Goal: Task Accomplishment & Management: Complete application form

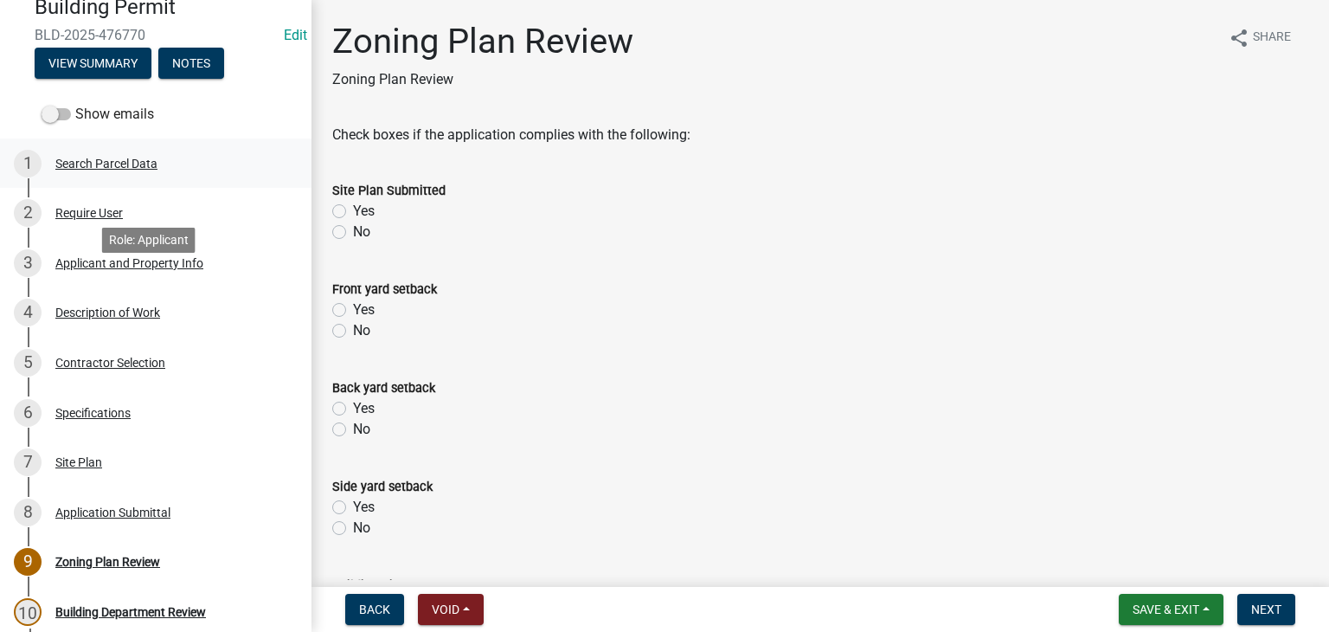
scroll to position [173, 0]
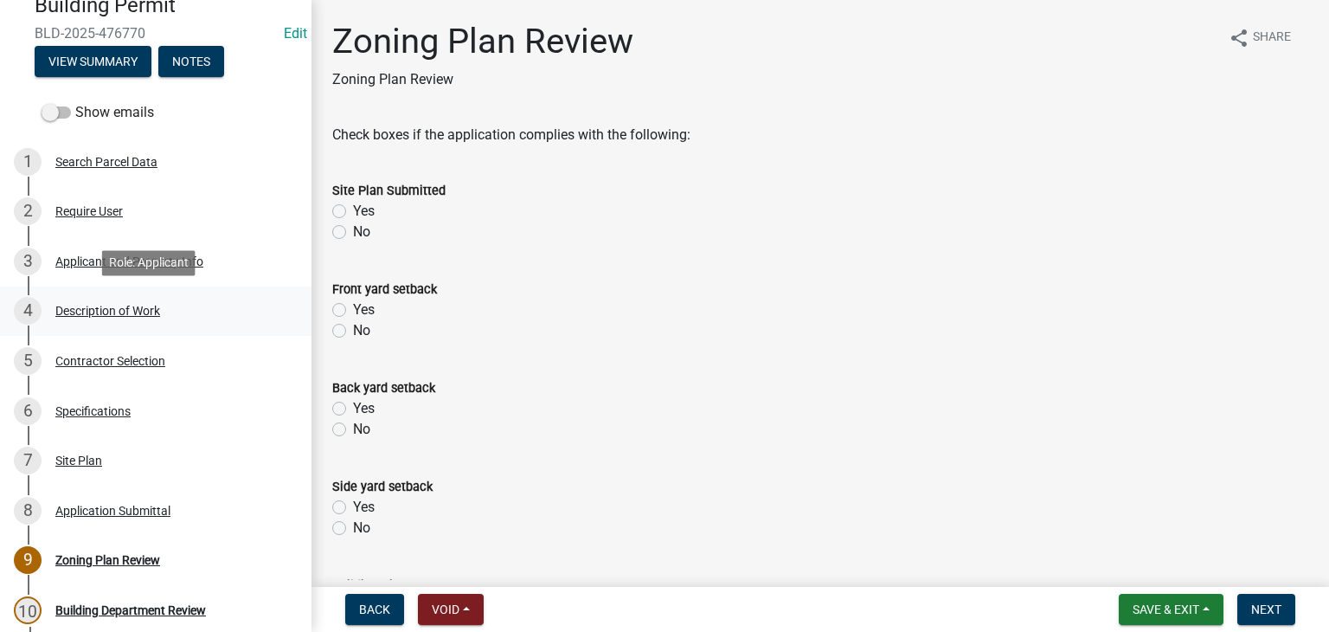
click at [125, 313] on div "Description of Work" at bounding box center [107, 311] width 105 height 12
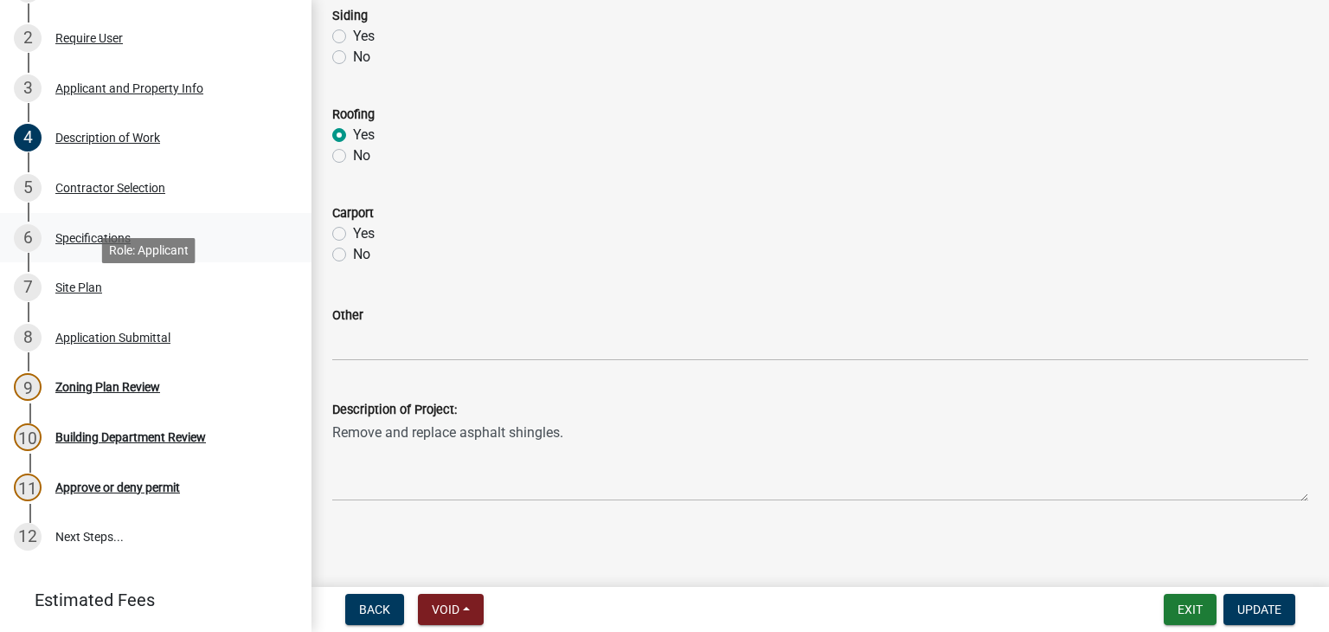
scroll to position [398, 0]
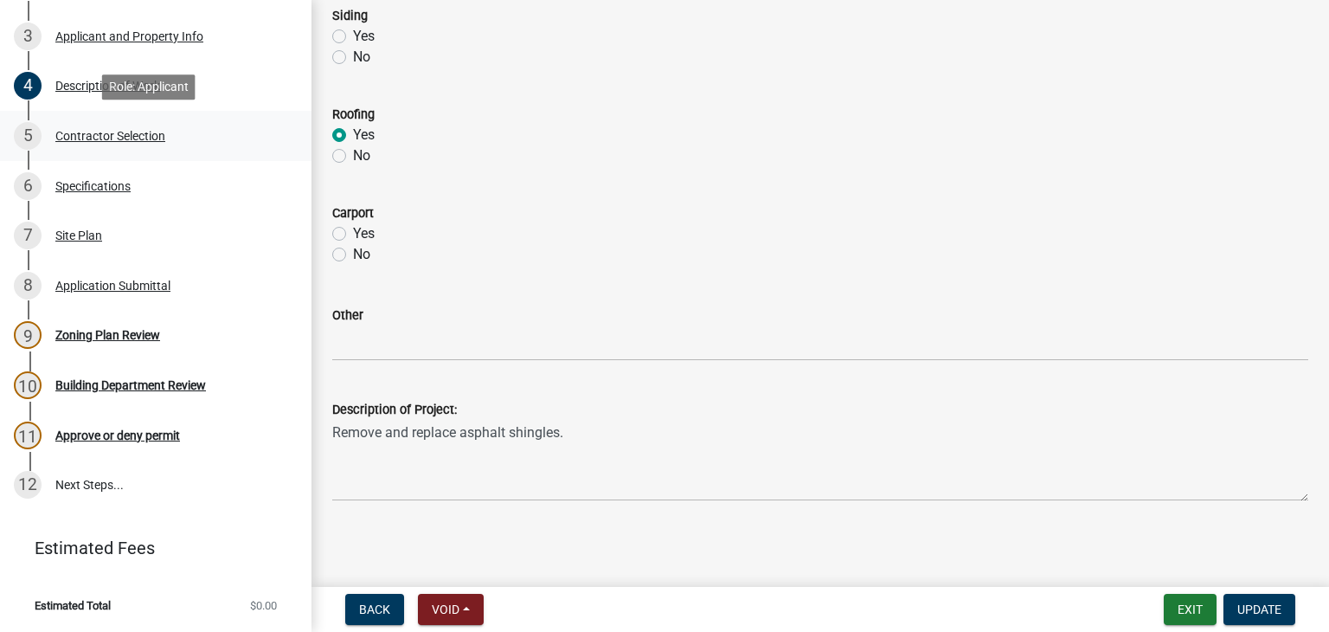
click at [106, 143] on div "5 Contractor Selection" at bounding box center [149, 136] width 270 height 28
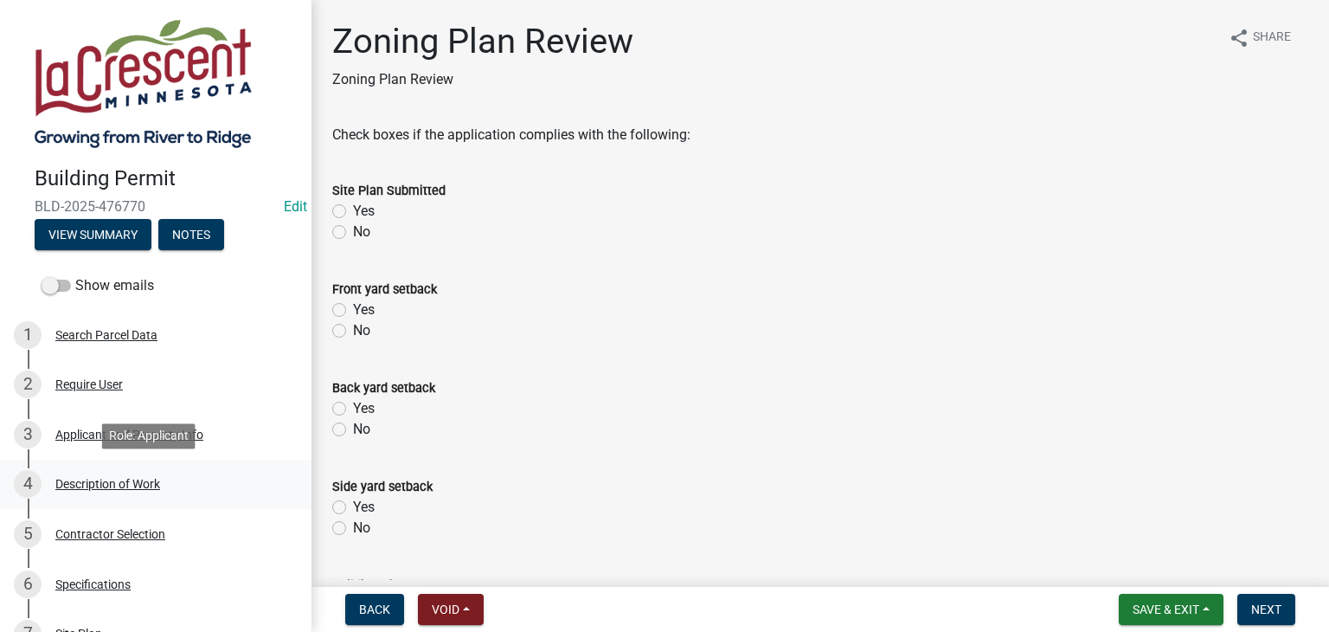
click at [103, 482] on div "Description of Work" at bounding box center [107, 484] width 105 height 12
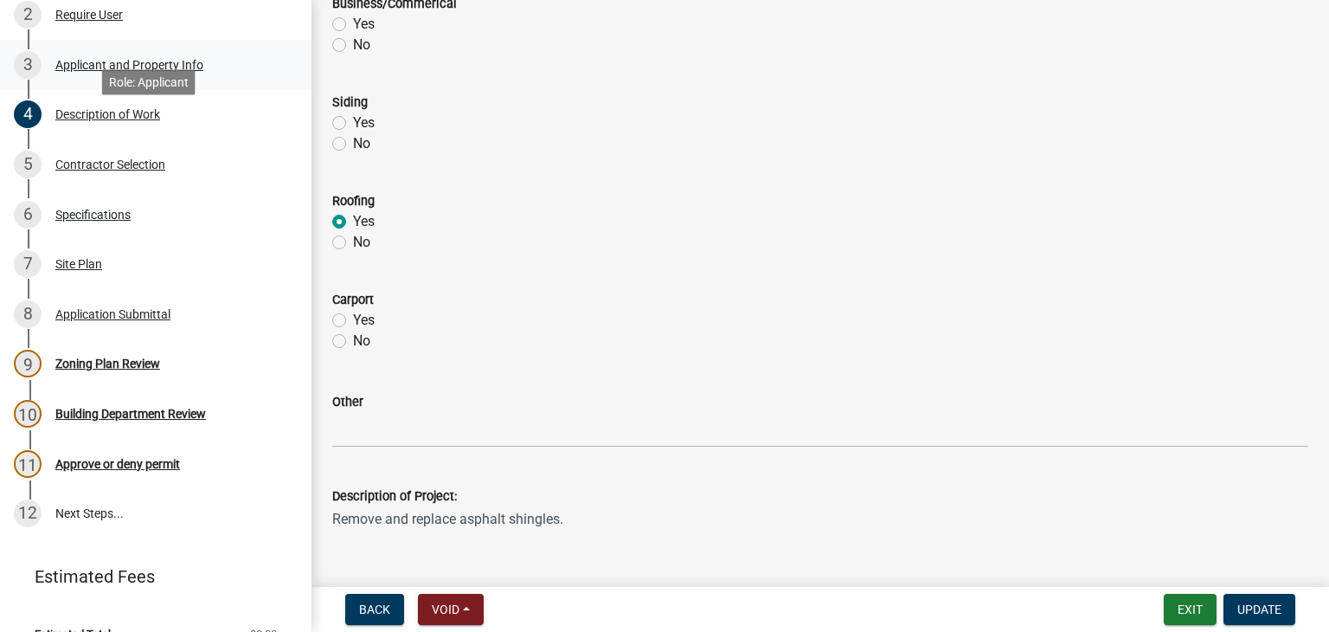
scroll to position [398, 0]
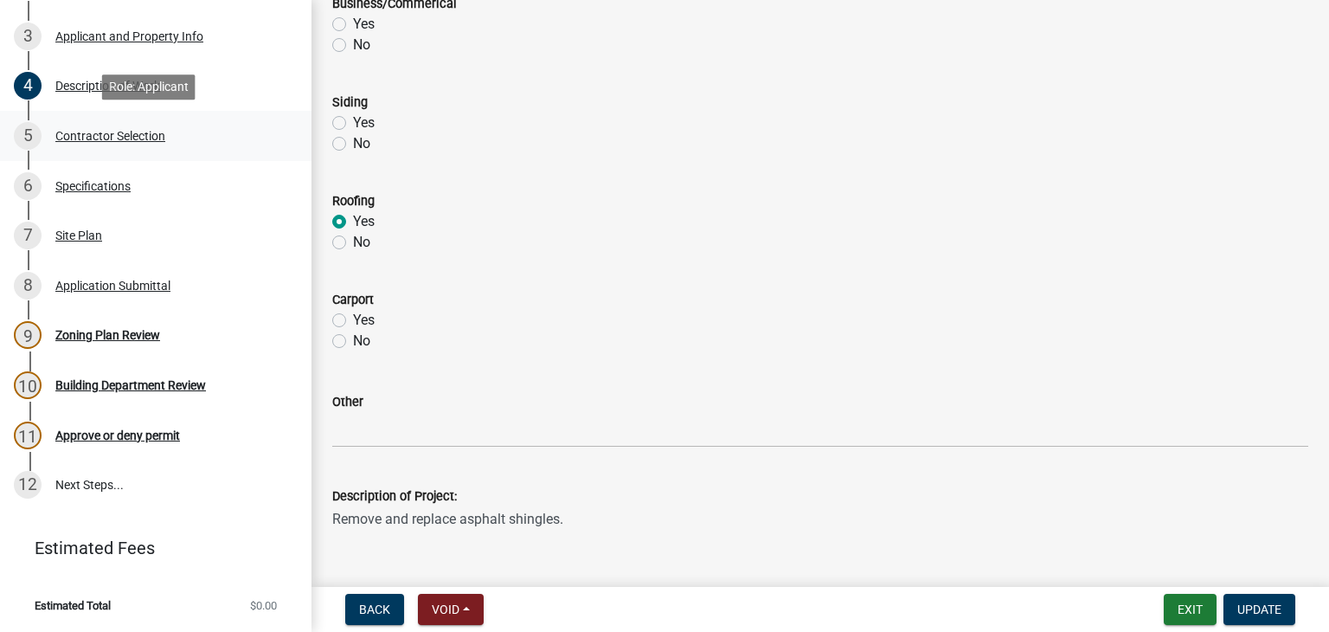
click at [83, 136] on div "Contractor Selection" at bounding box center [110, 136] width 110 height 12
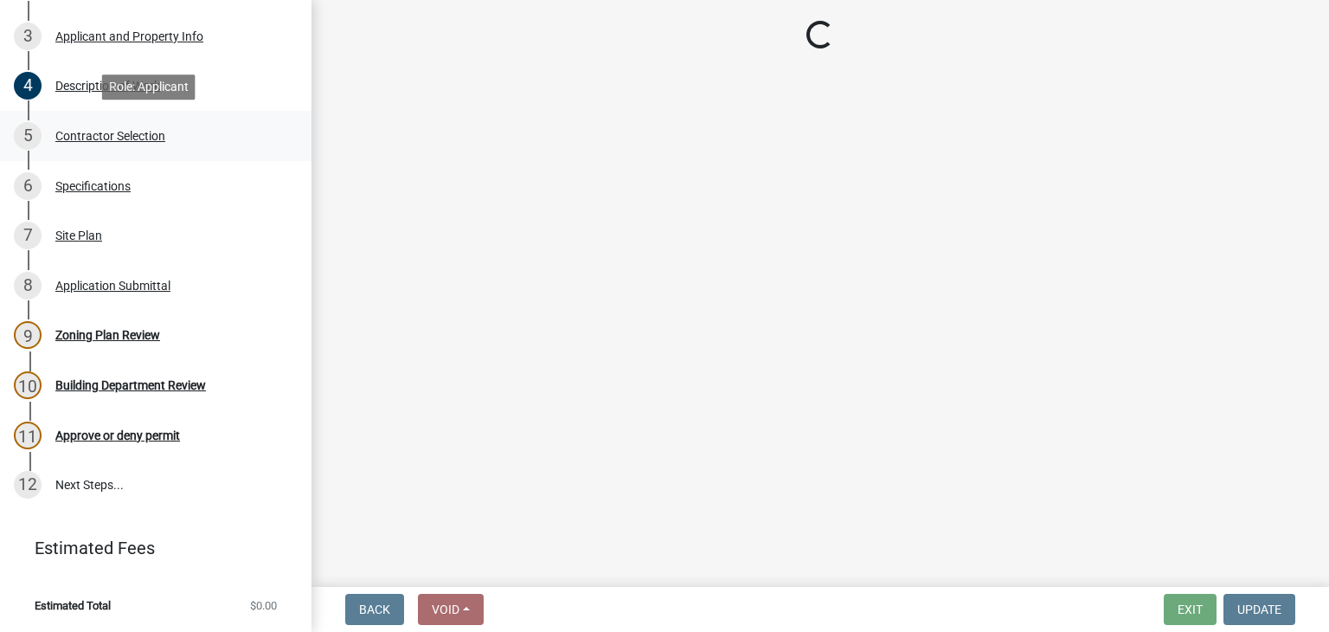
scroll to position [0, 0]
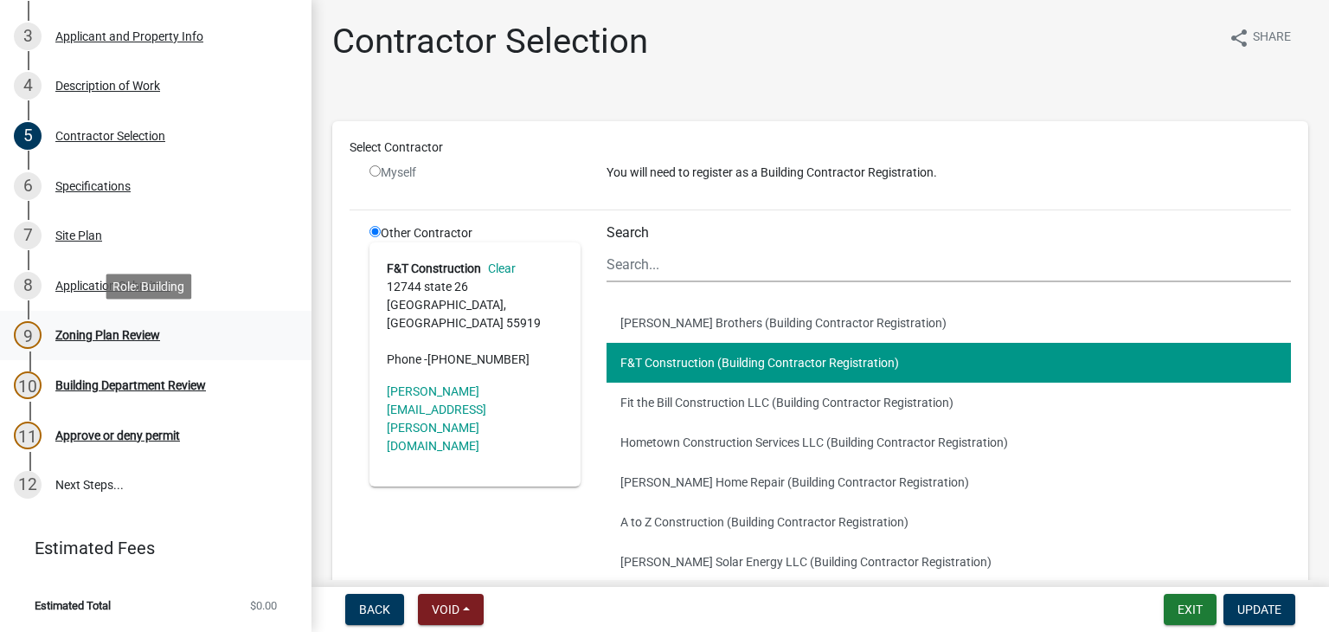
click at [101, 337] on div "Zoning Plan Review" at bounding box center [107, 335] width 105 height 12
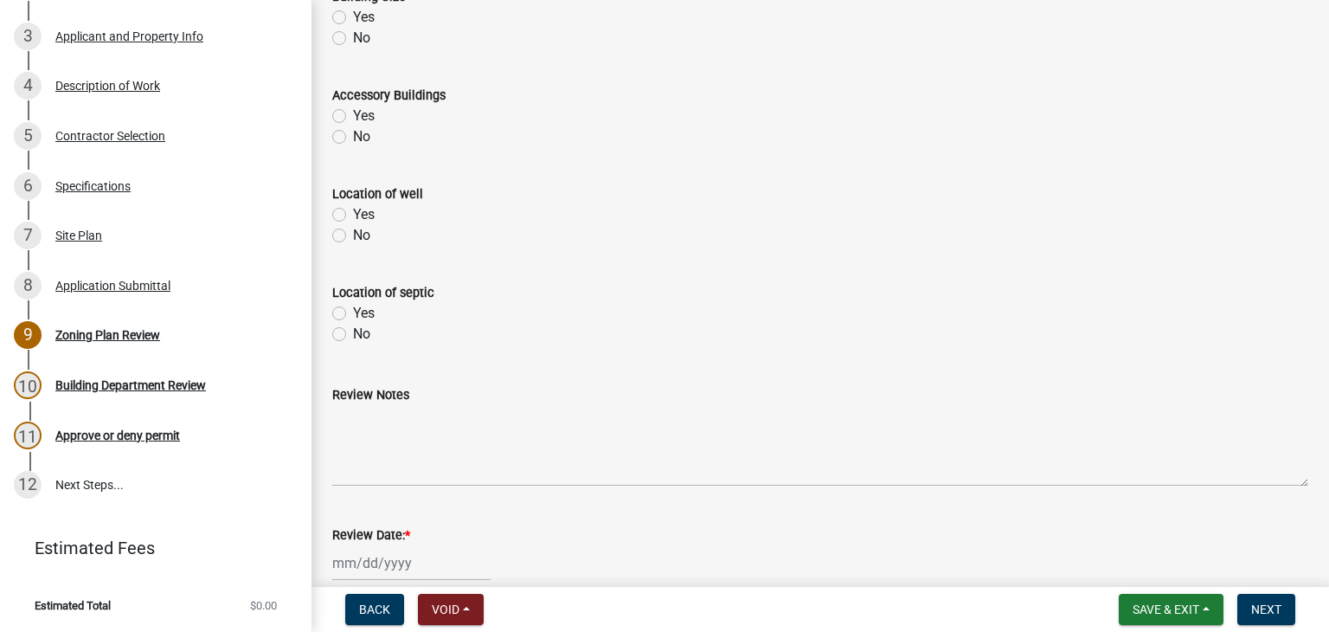
scroll to position [789, 0]
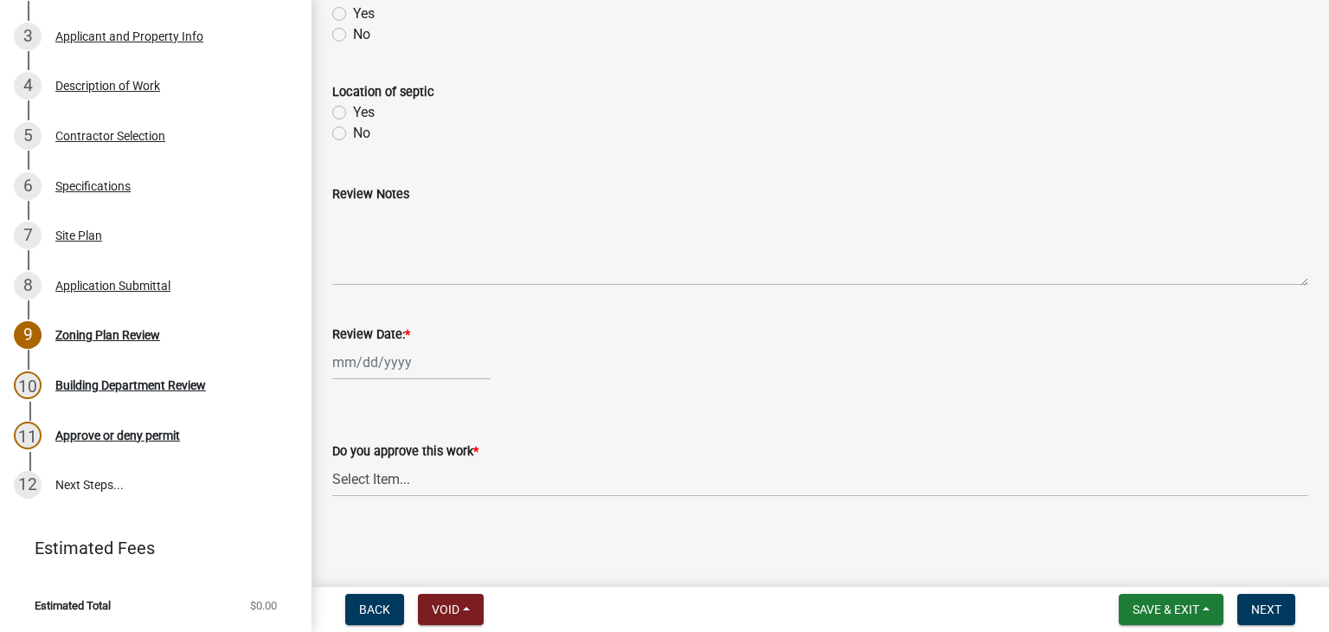
select select "9"
select select "2025"
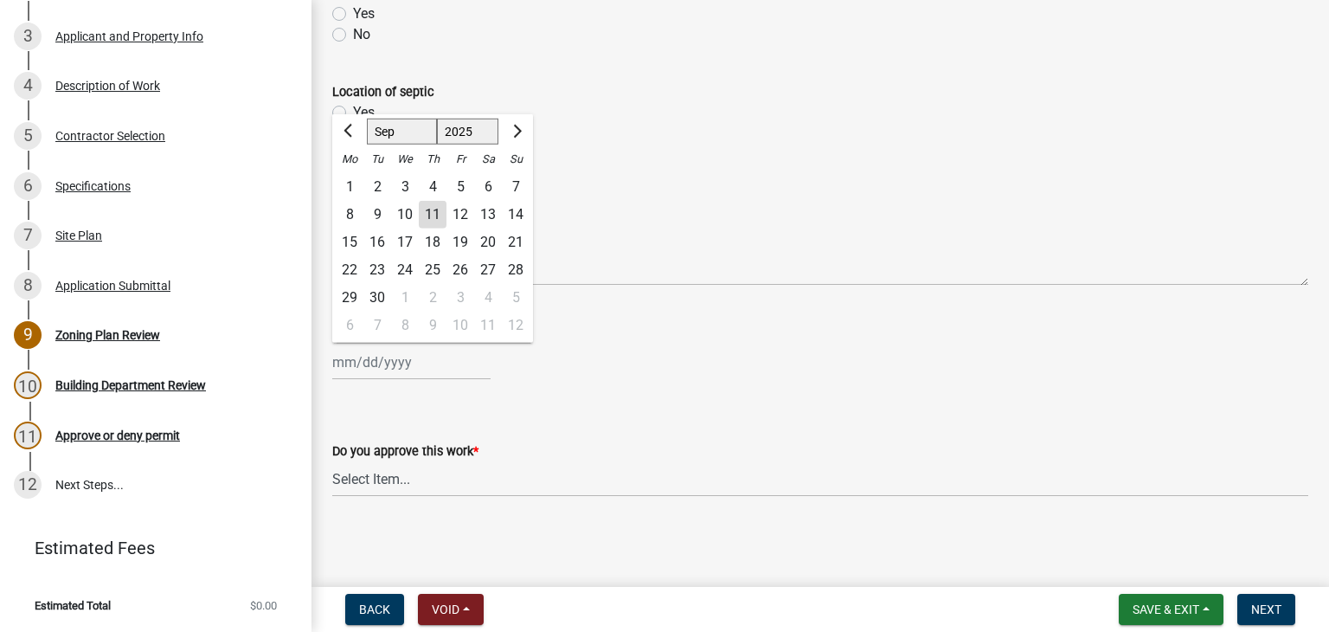
click at [430, 361] on div "Jan Feb Mar Apr May Jun Jul Aug Sep Oct Nov Dec 1525 1526 1527 1528 1529 1530 1…" at bounding box center [411, 361] width 158 height 35
click at [434, 212] on div "11" at bounding box center [433, 215] width 28 height 28
type input "09/11/2025"
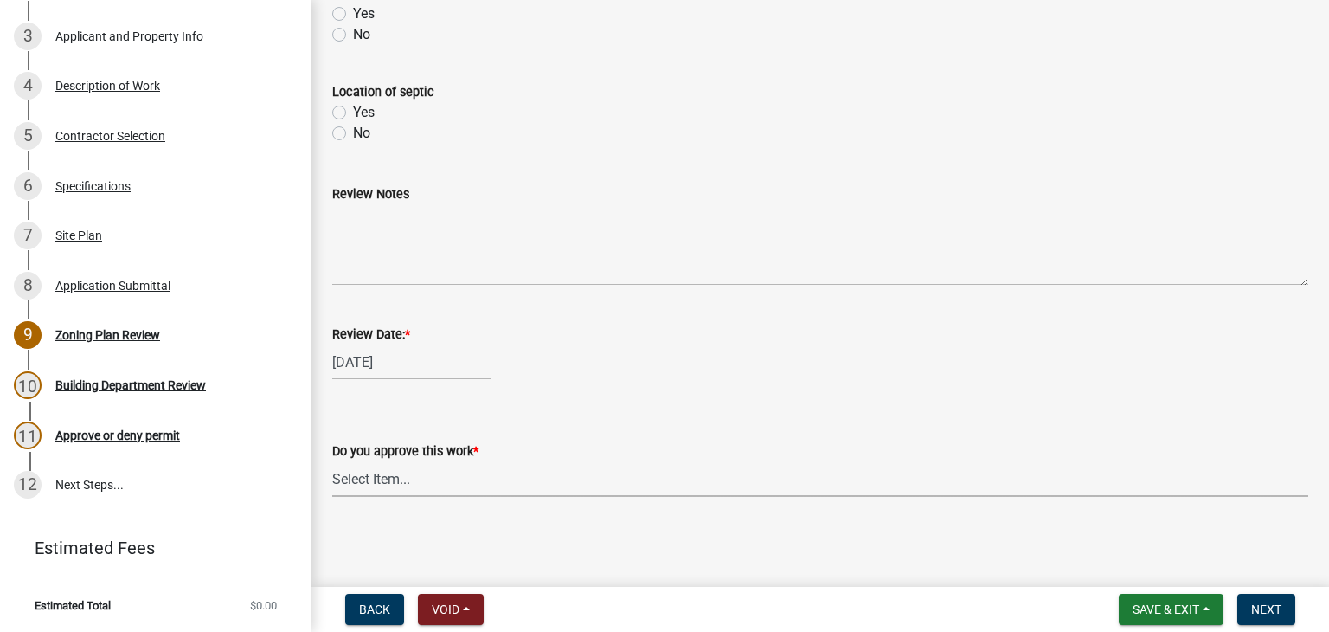
click at [358, 469] on select "Select Item... Yes No" at bounding box center [820, 478] width 976 height 35
click at [332, 461] on select "Select Item... Yes No" at bounding box center [820, 478] width 976 height 35
select select "90a60f2d-528c-4c9a-9c39-f00b3f6598b9"
click at [1263, 614] on span "Next" at bounding box center [1266, 609] width 30 height 14
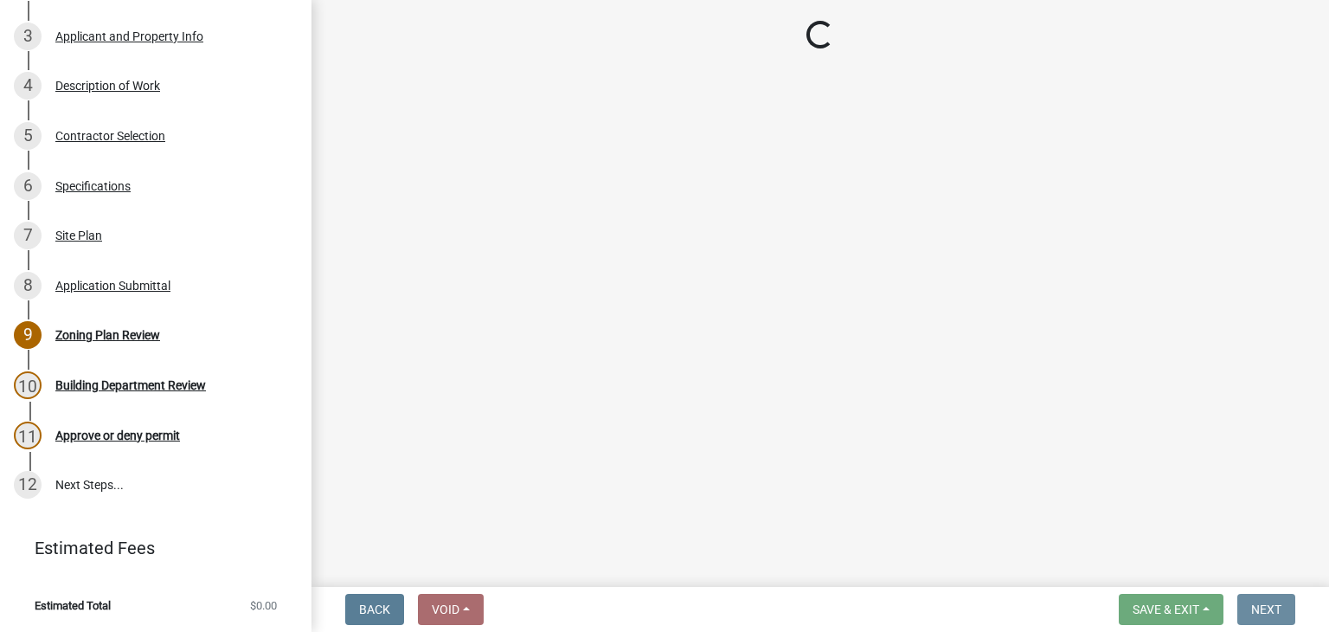
scroll to position [0, 0]
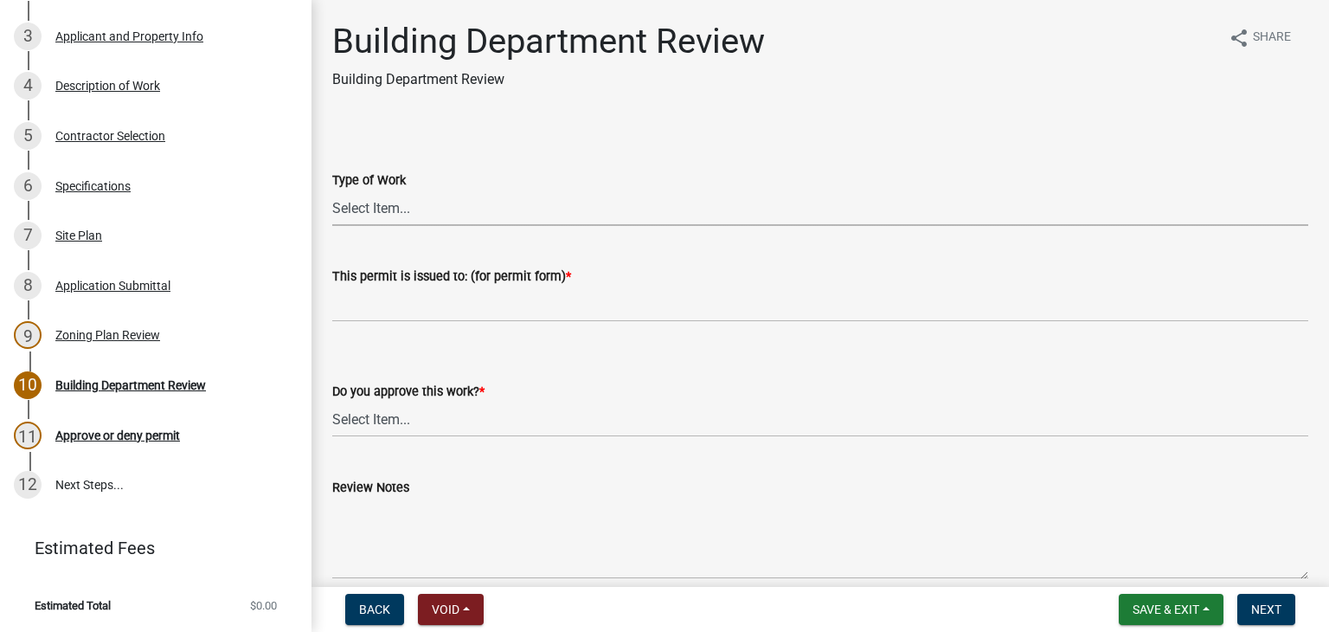
click at [385, 211] on select "Select Item... Roofing Siding Deck Other" at bounding box center [820, 207] width 976 height 35
click at [332, 190] on select "Select Item... Roofing Siding Deck Other" at bounding box center [820, 207] width 976 height 35
select select "72392aa3-23d4-479e-98aa-d58f318b6154"
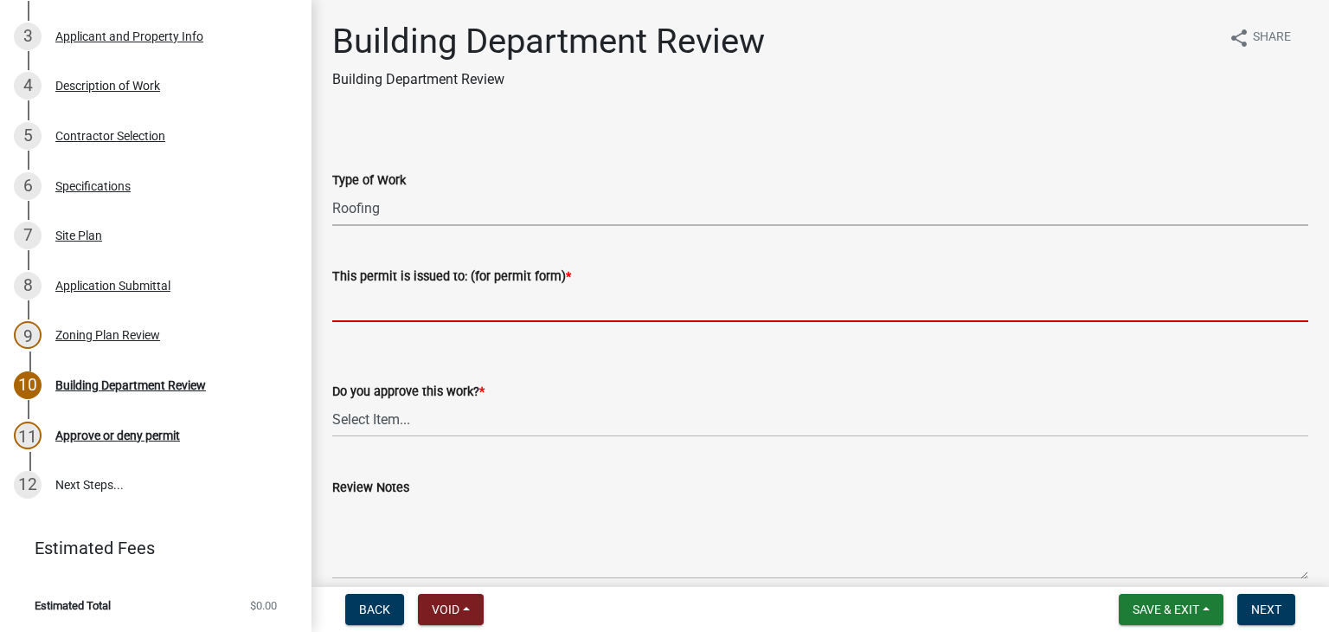
click at [387, 314] on input "This permit is issued to: (for permit form) *" at bounding box center [820, 303] width 976 height 35
type input "Replace existing shingles"
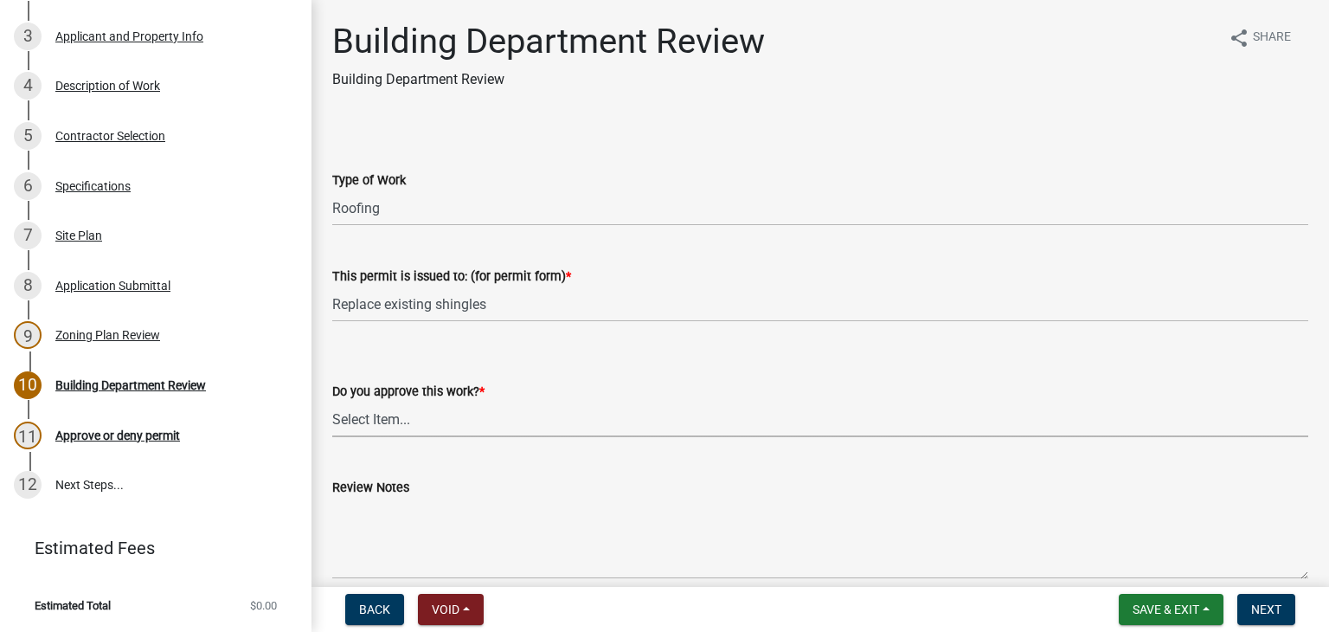
click at [394, 423] on select "Select Item... Yes No" at bounding box center [820, 419] width 976 height 35
click at [332, 402] on select "Select Item... Yes No" at bounding box center [820, 419] width 976 height 35
select select "689549b3-38a5-47de-8a89-287a50612ed0"
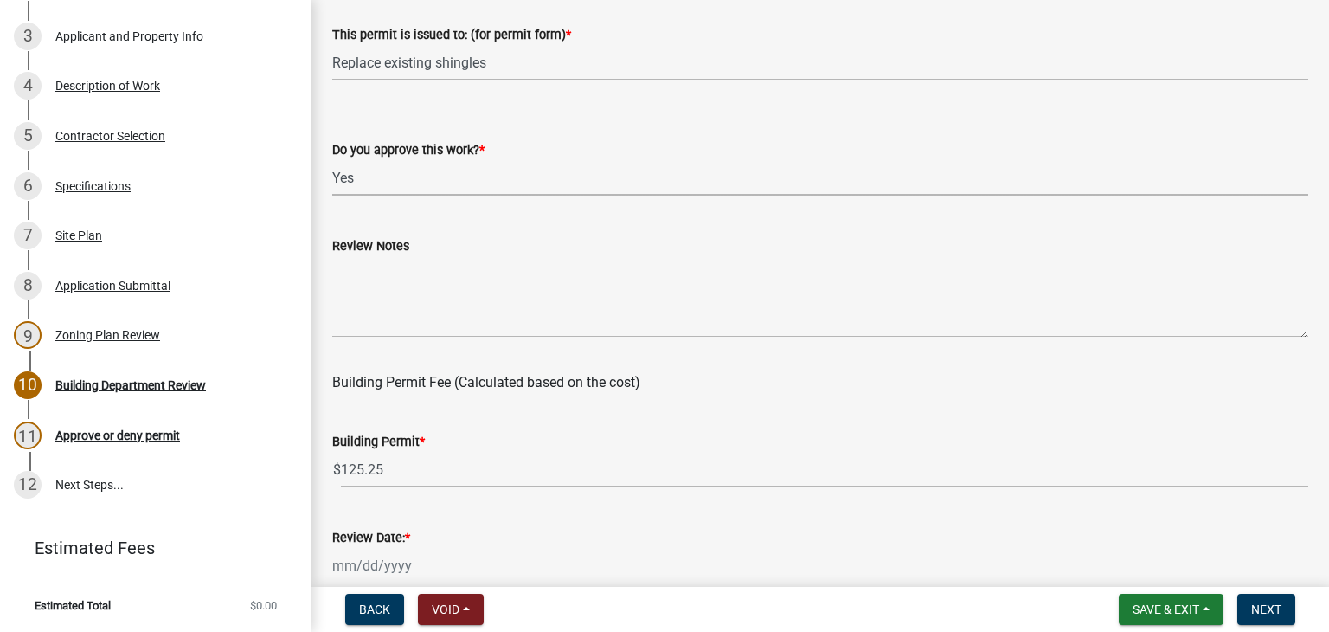
scroll to position [260, 0]
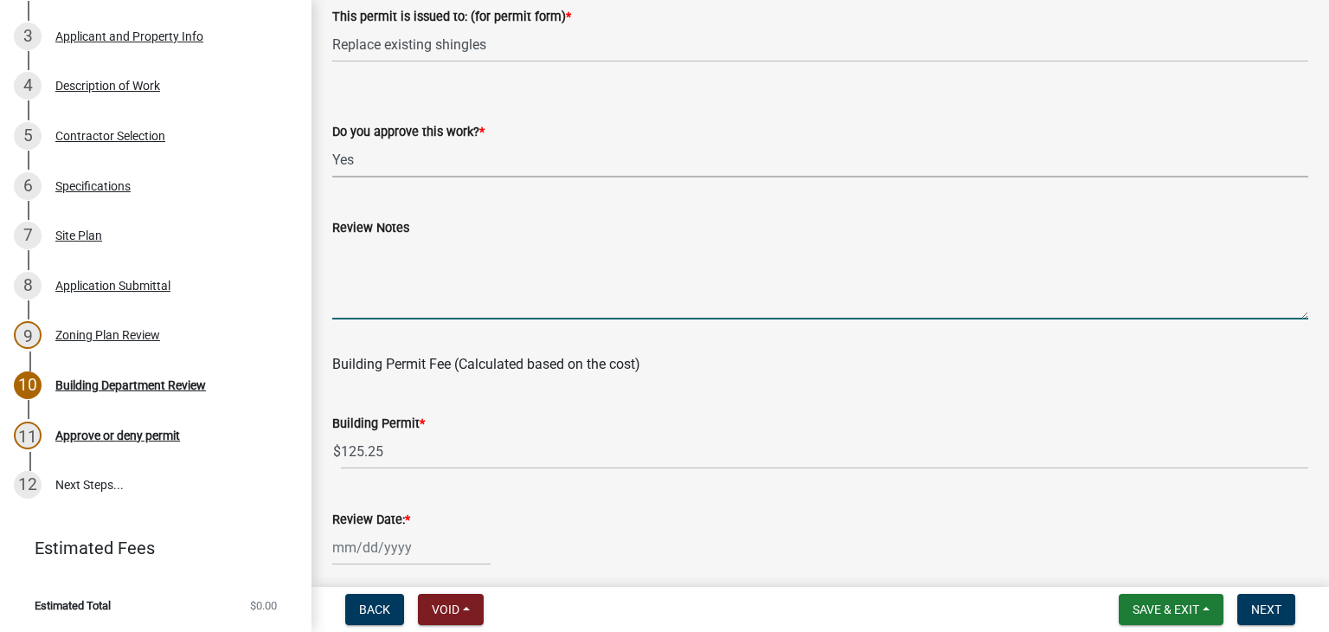
click at [380, 258] on textarea "Review Notes" at bounding box center [820, 278] width 976 height 81
type textarea "Call for ice and water shield inspection or email in pictures."
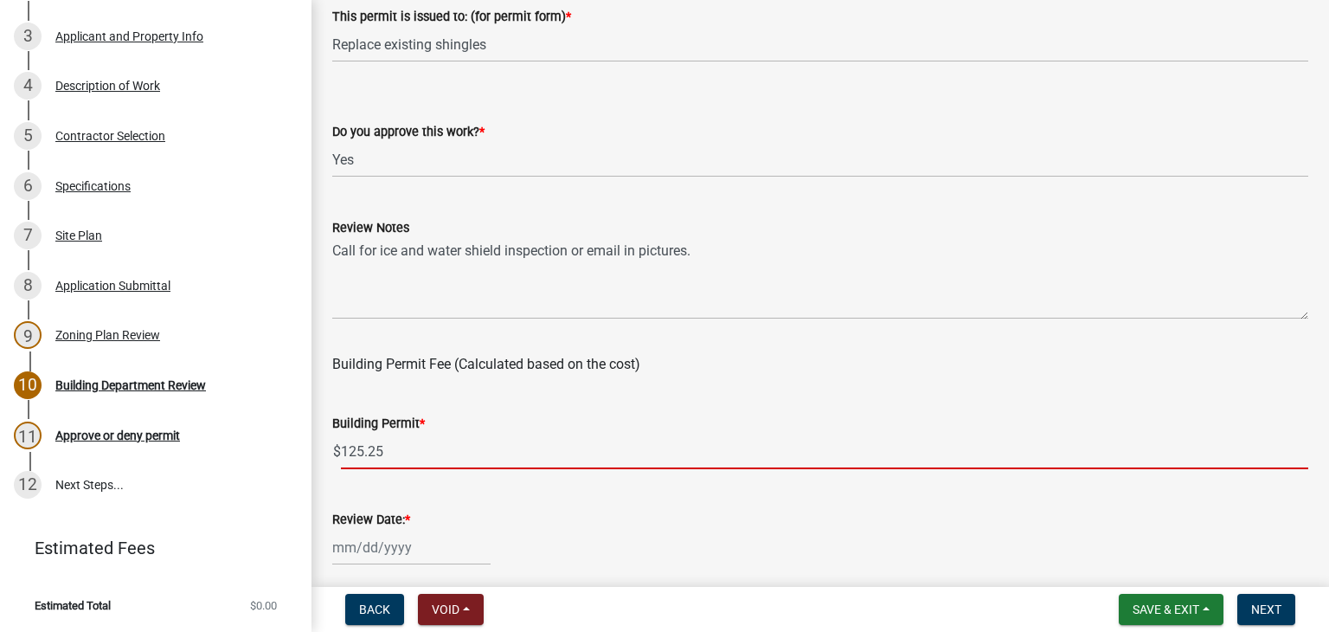
click at [388, 451] on input "125.25" at bounding box center [824, 451] width 967 height 35
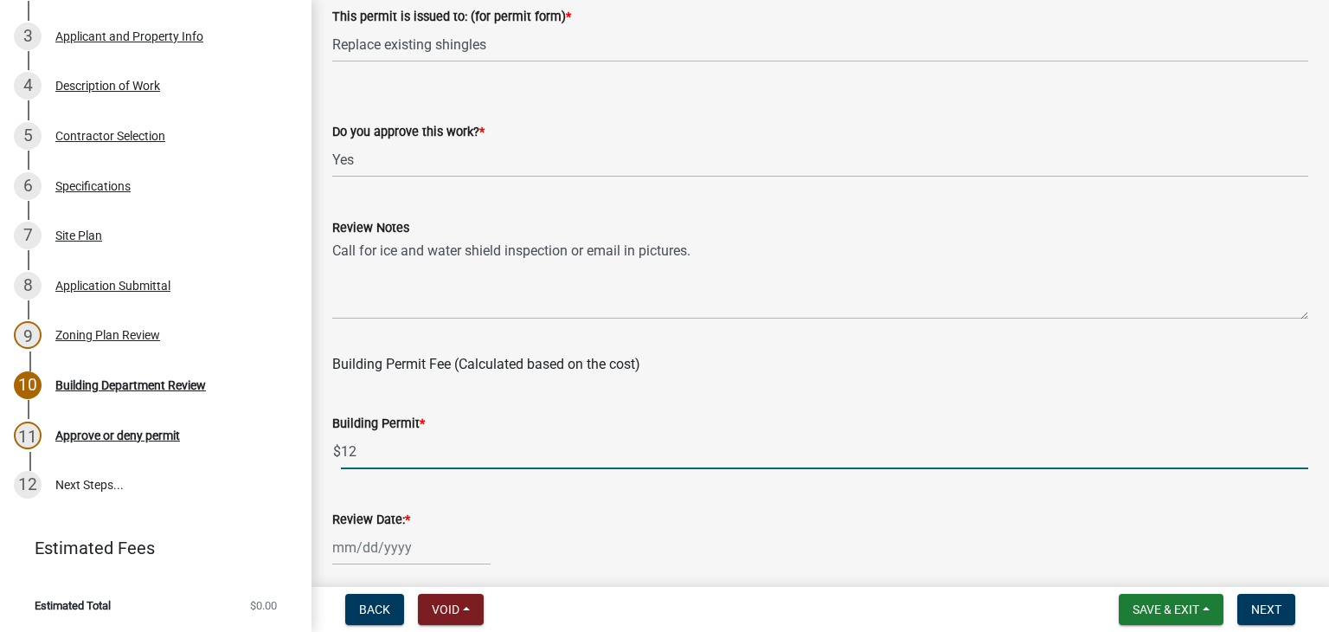
type input "1"
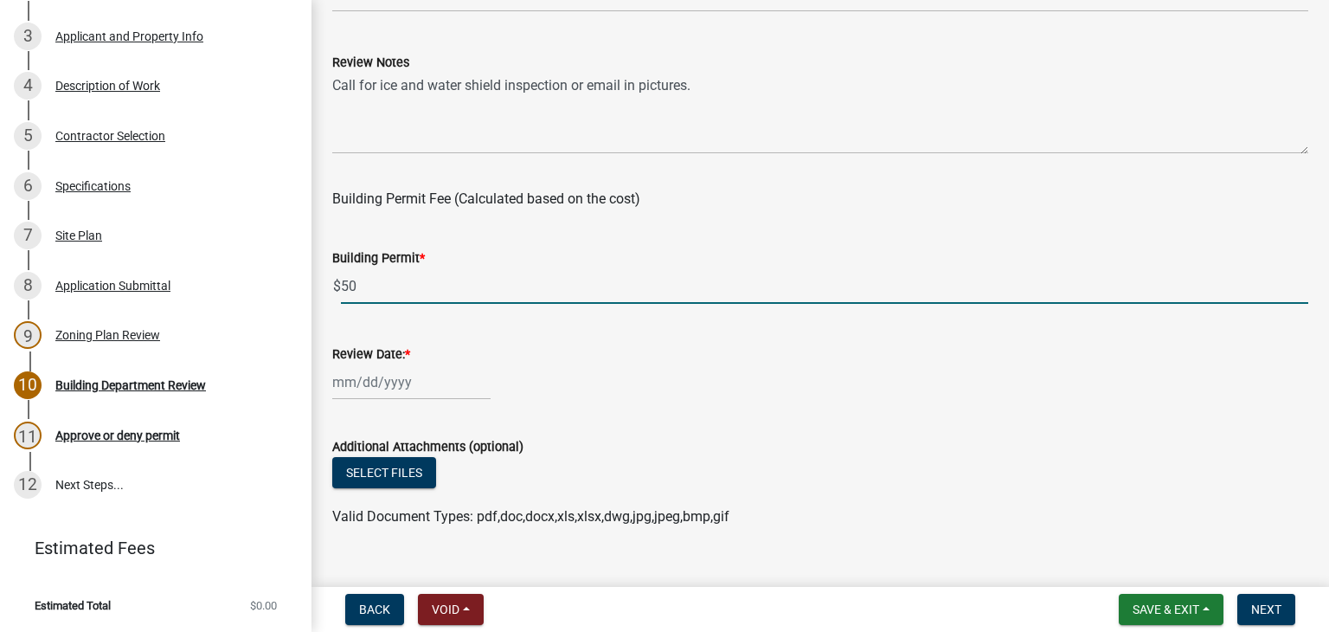
scroll to position [433, 0]
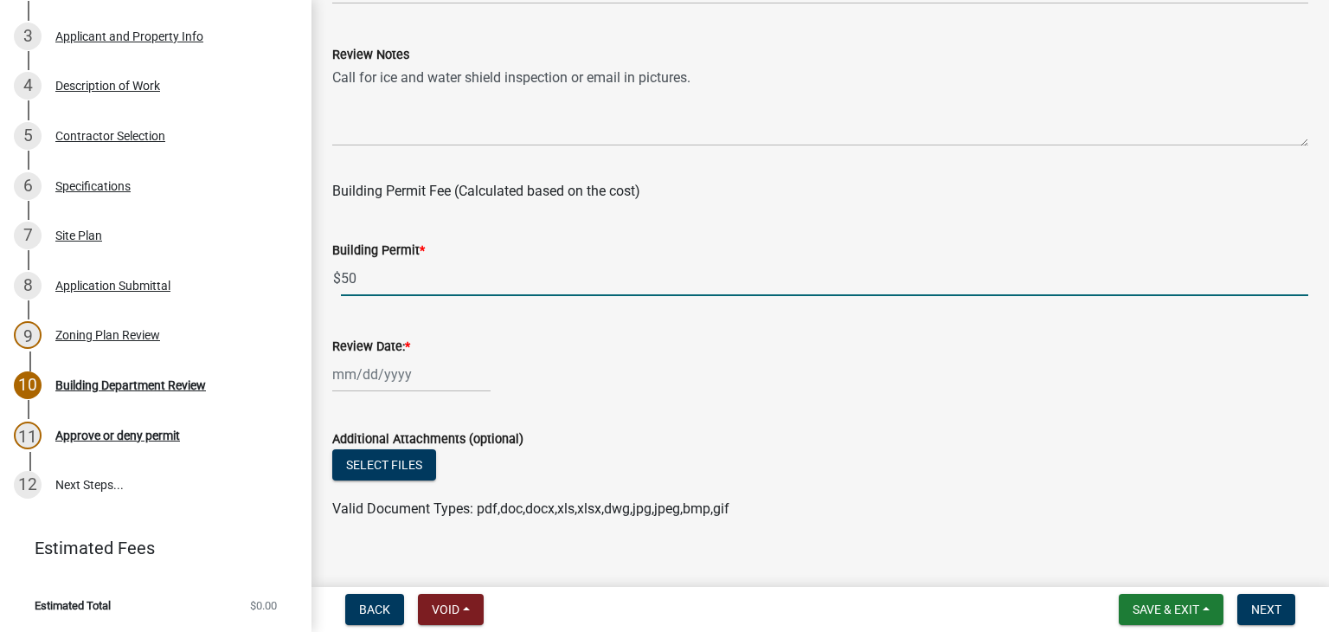
type input "50"
click at [422, 367] on div at bounding box center [411, 374] width 158 height 35
select select "9"
select select "2025"
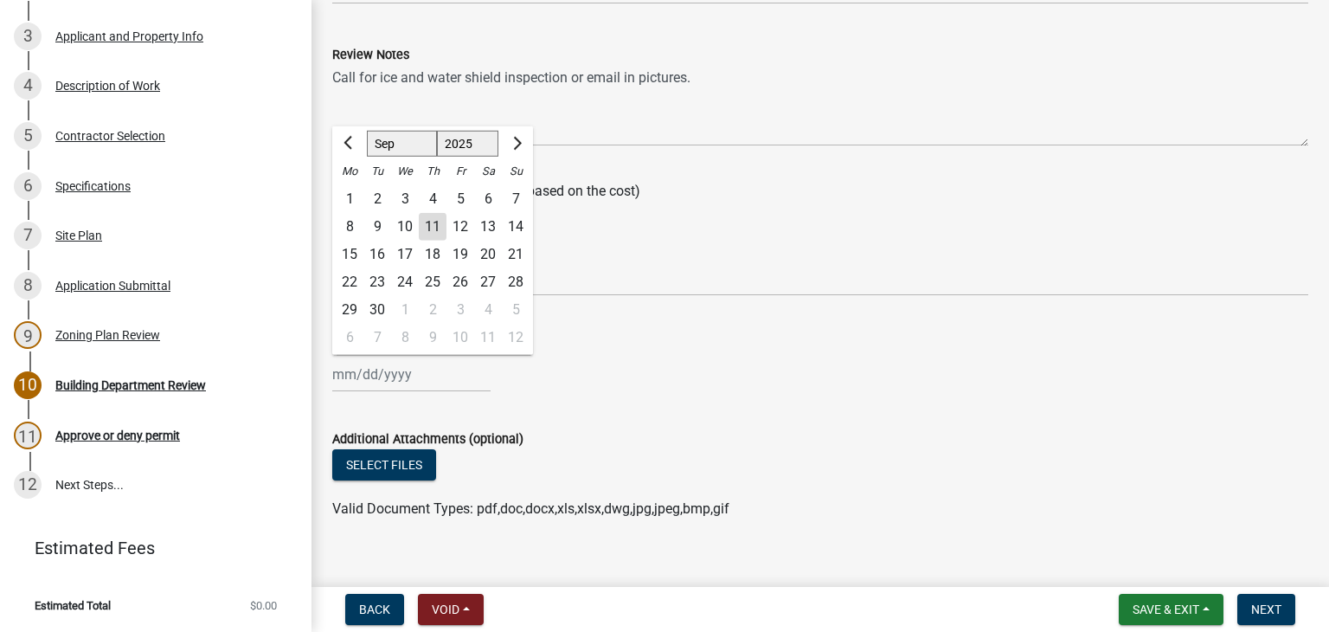
click at [437, 223] on div "11" at bounding box center [433, 227] width 28 height 28
type input "09/11/2025"
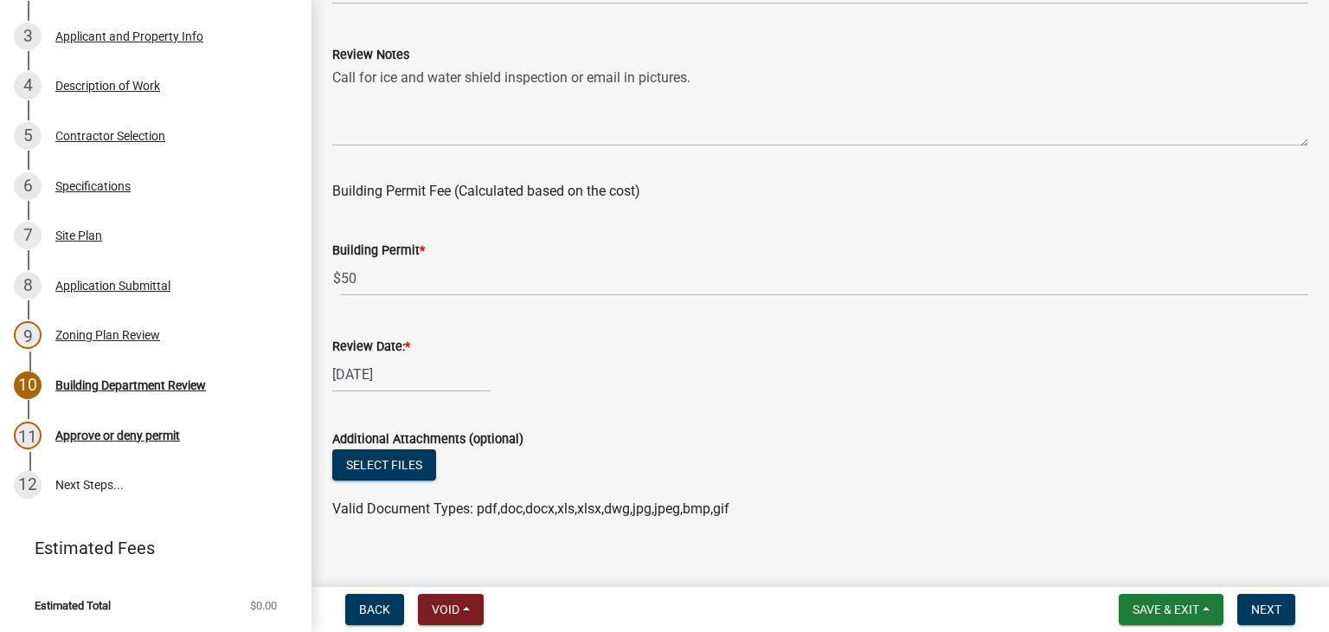
scroll to position [455, 0]
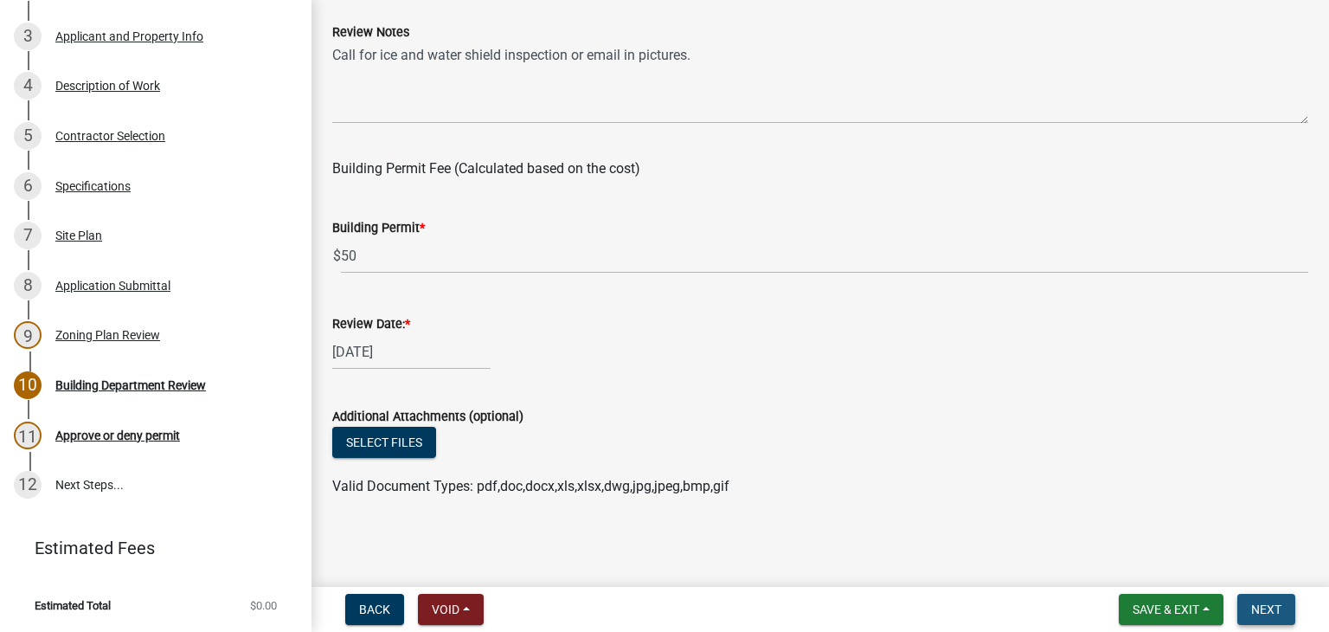
click at [1257, 617] on button "Next" at bounding box center [1266, 609] width 58 height 31
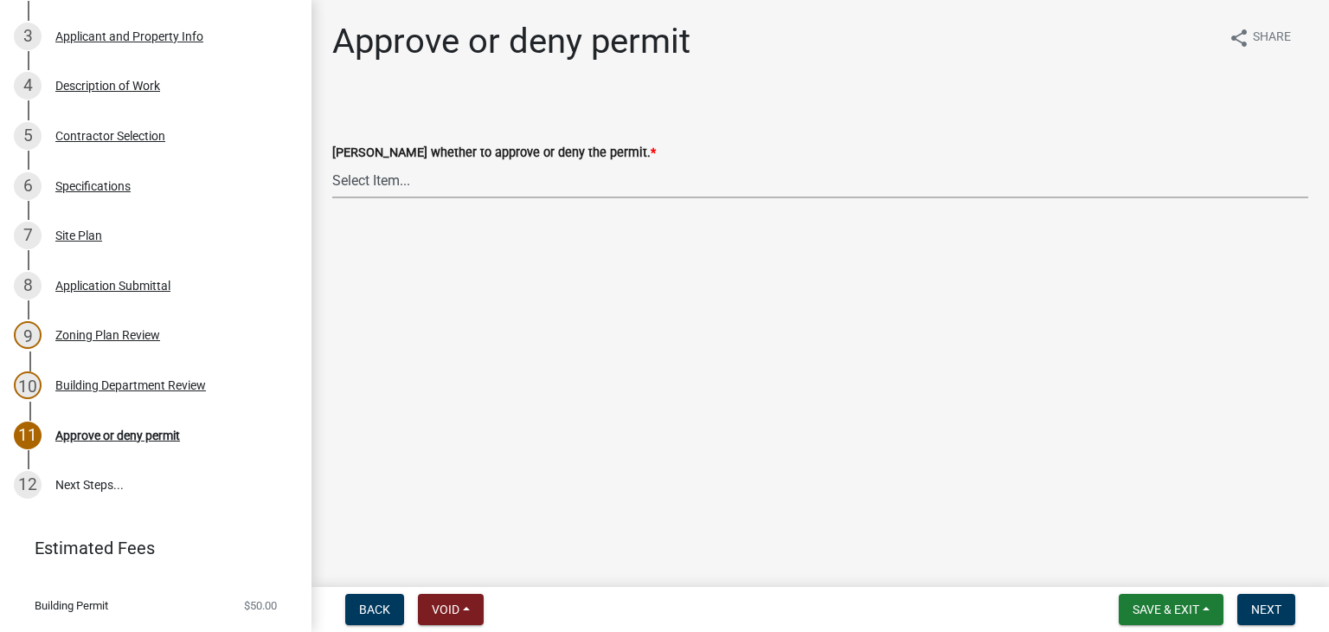
click at [395, 177] on select "Select Item... Approve Deny" at bounding box center [820, 180] width 976 height 35
click at [332, 163] on select "Select Item... Approve Deny" at bounding box center [820, 180] width 976 height 35
select select "d6055423-832b-4dbf-8b87-0bb94d1ae5d3"
click at [1257, 607] on span "Next" at bounding box center [1266, 609] width 30 height 14
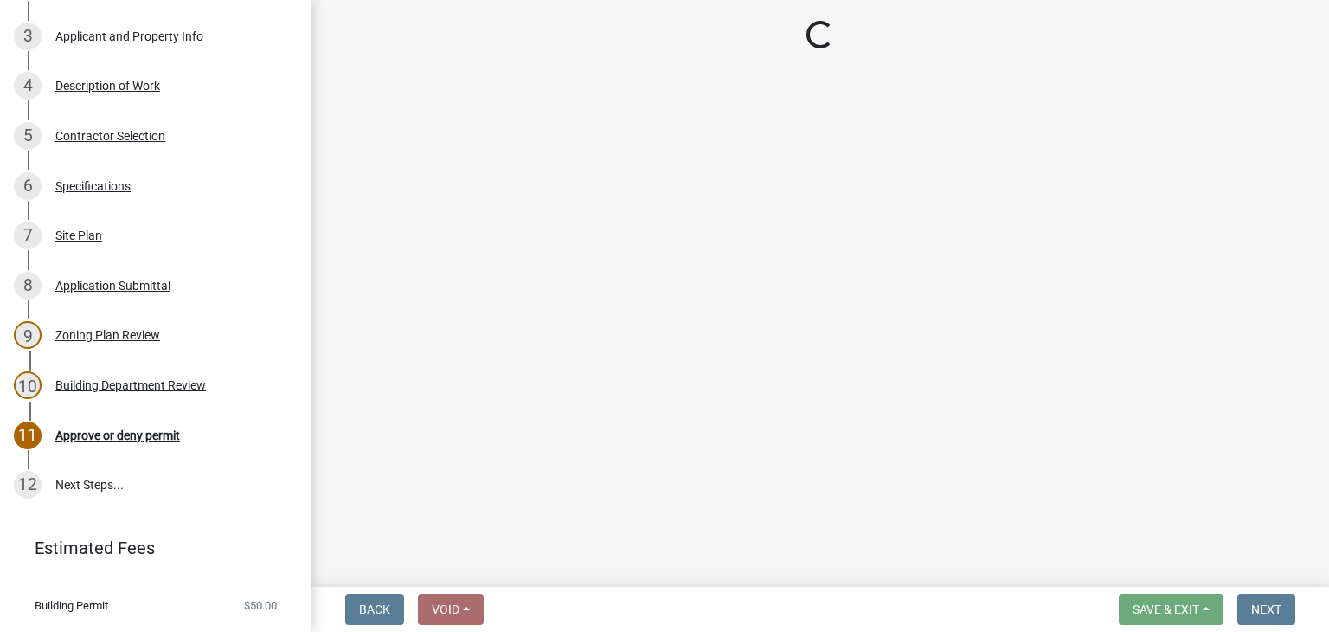
scroll to position [697, 0]
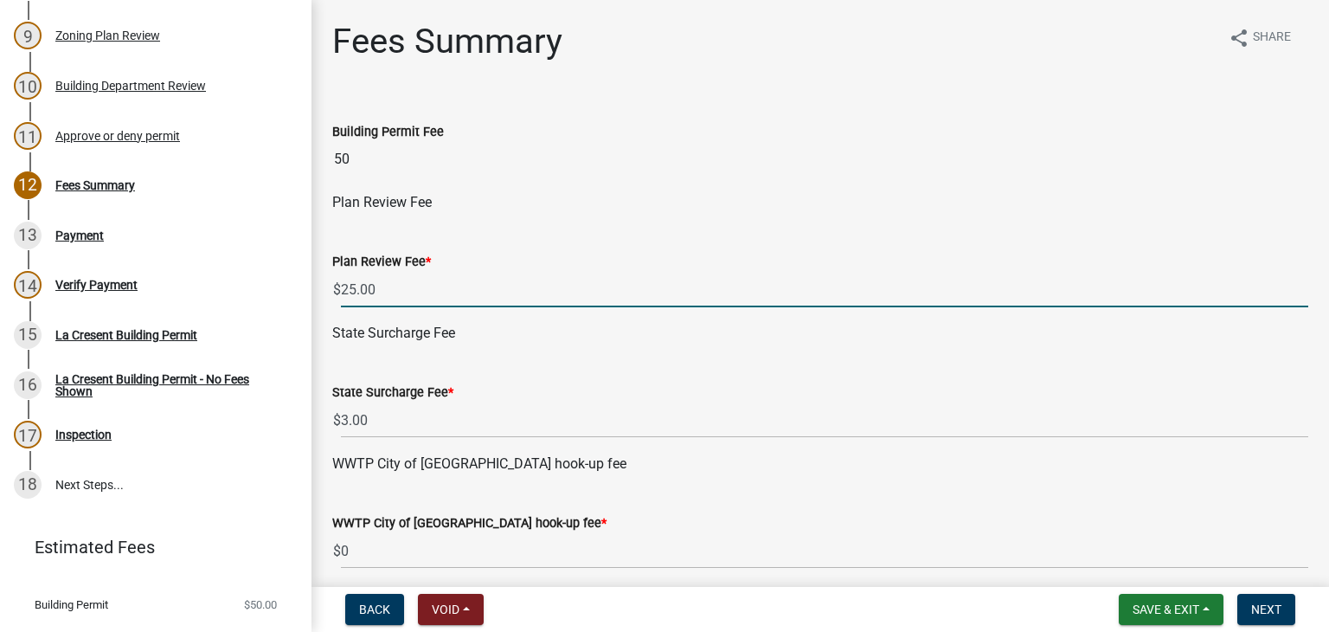
click at [376, 285] on input "25.00" at bounding box center [824, 289] width 967 height 35
type input "2"
type input "0"
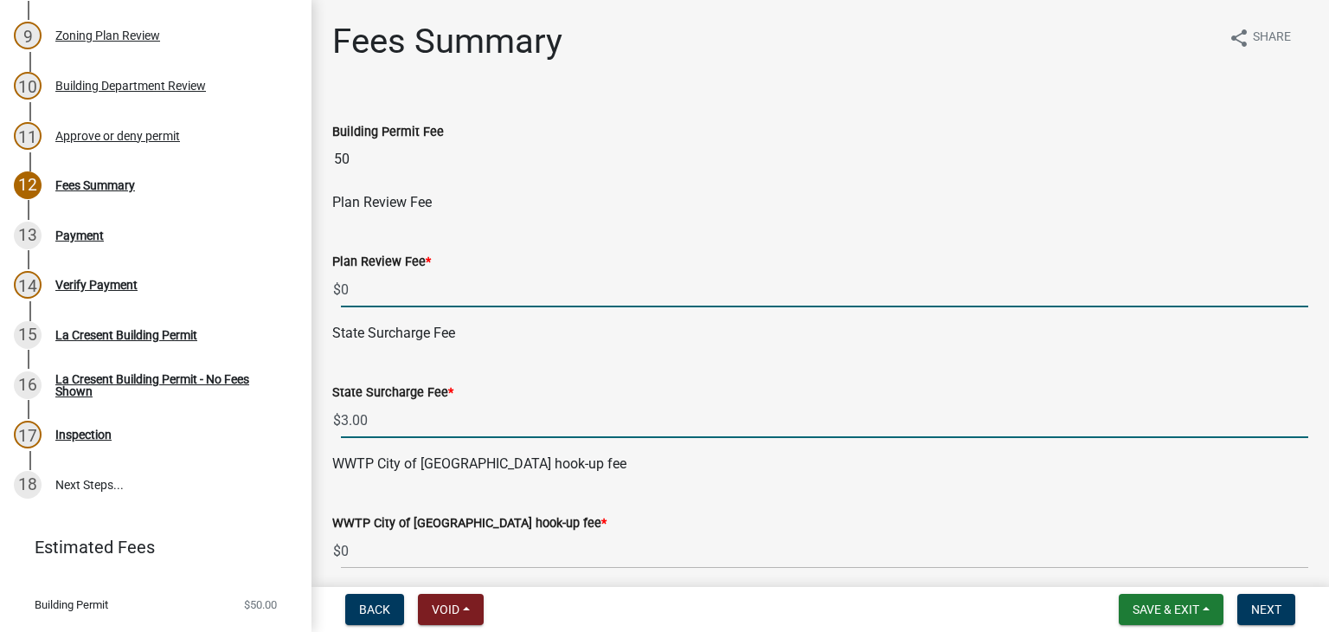
click at [346, 419] on input "3.00" at bounding box center [824, 419] width 967 height 35
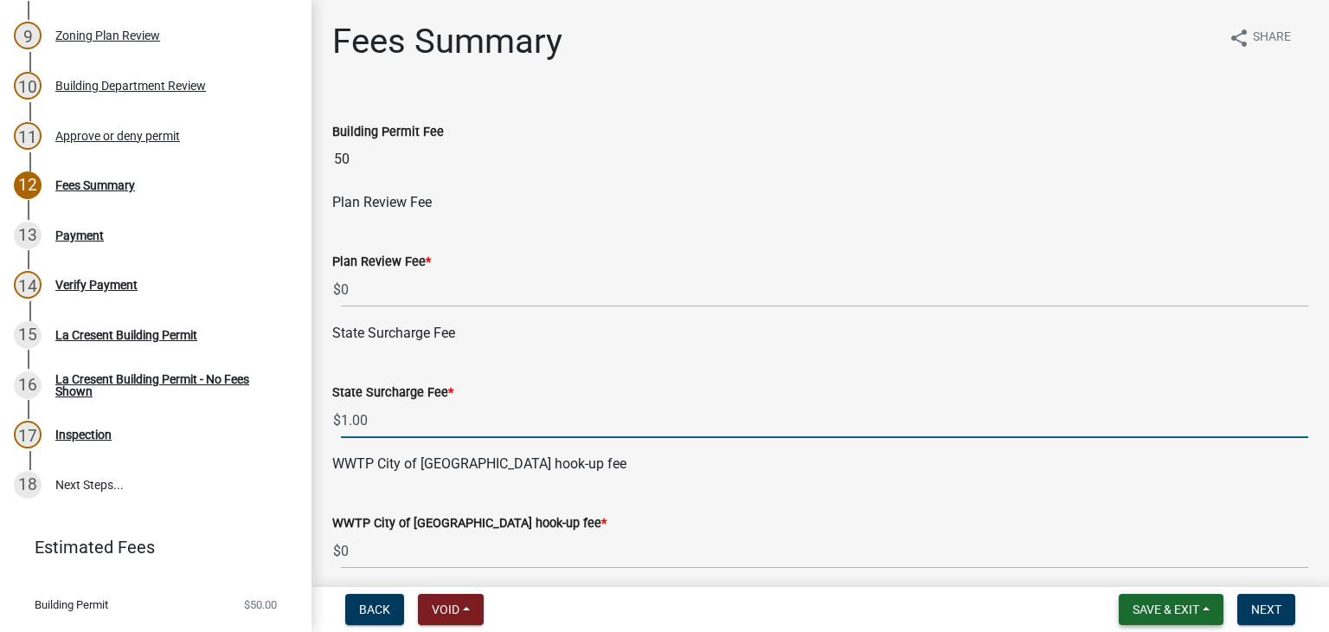
type input "1.00"
click at [1205, 611] on button "Save & Exit" at bounding box center [1171, 609] width 105 height 31
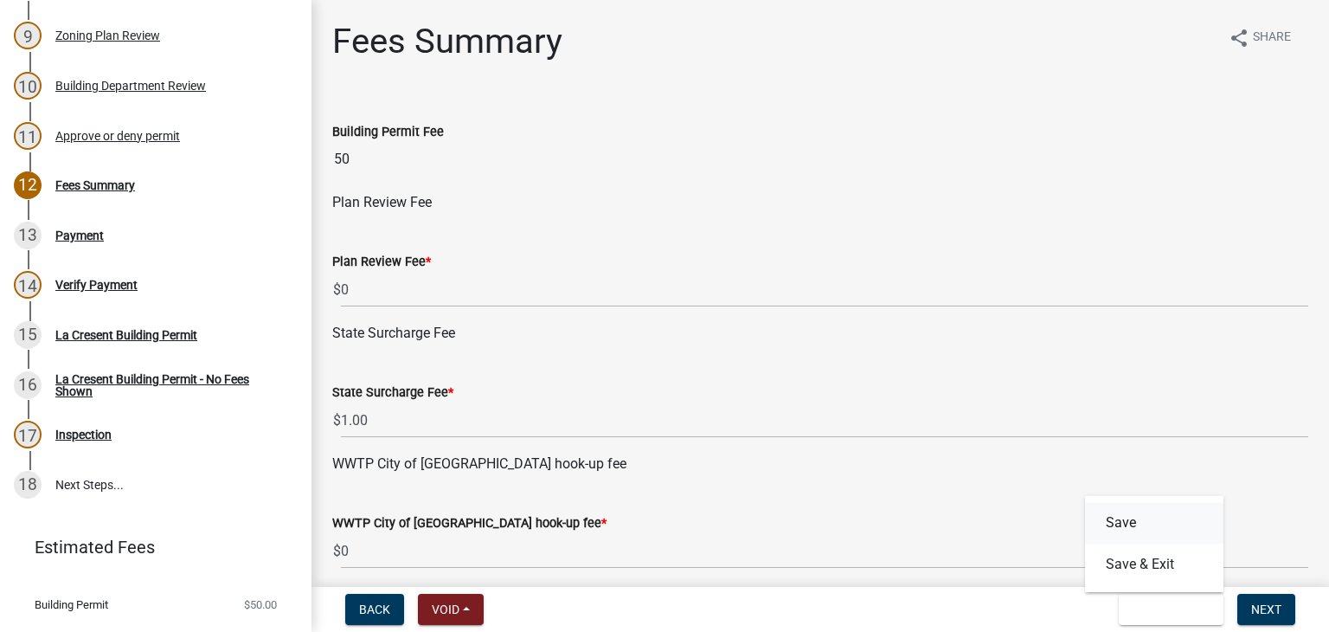
click at [1134, 523] on button "Save" at bounding box center [1154, 523] width 138 height 42
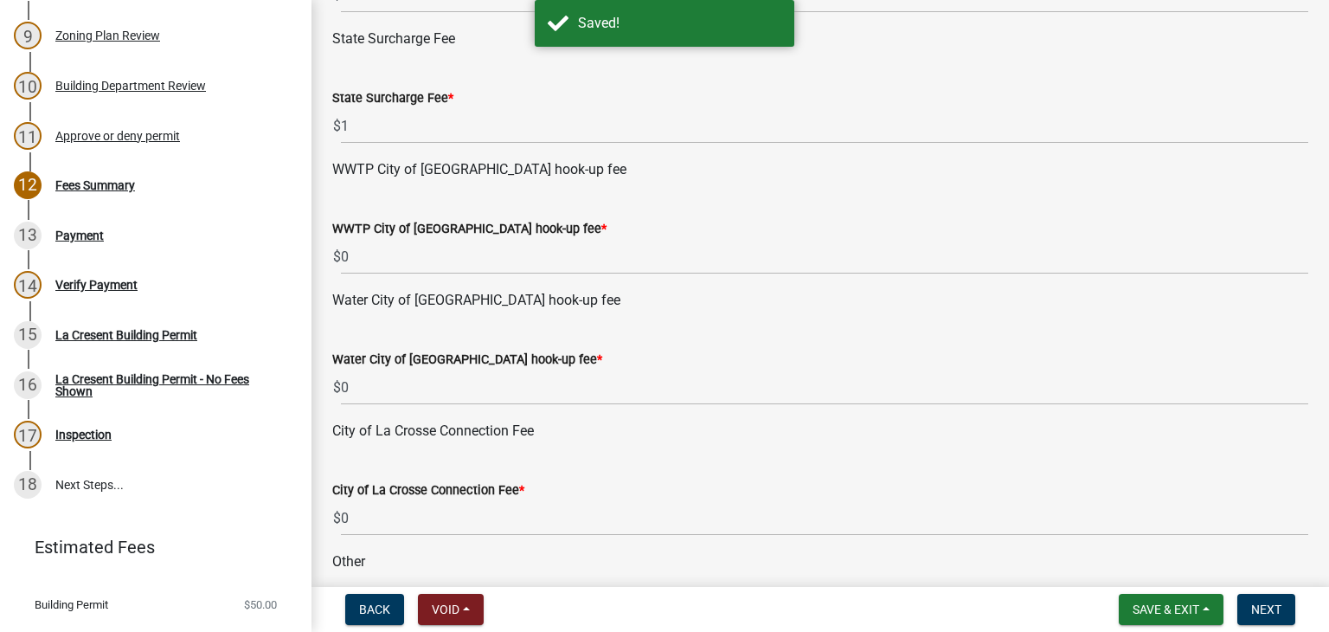
scroll to position [346, 0]
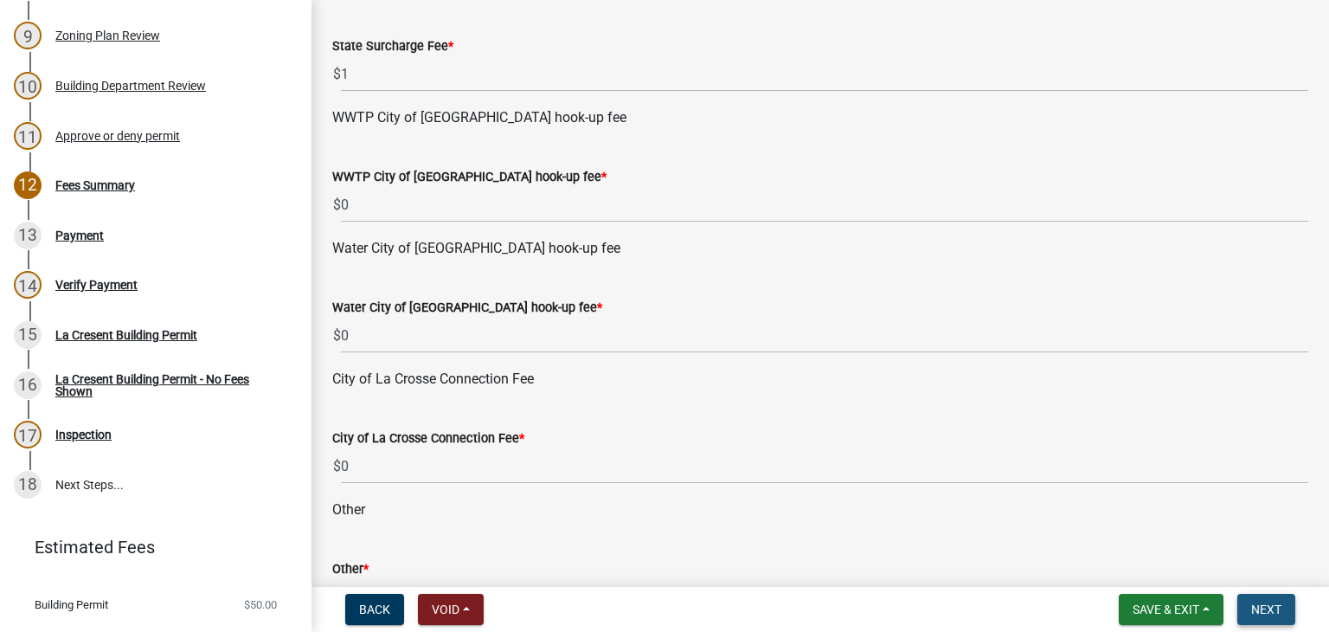
click at [1267, 607] on span "Next" at bounding box center [1266, 609] width 30 height 14
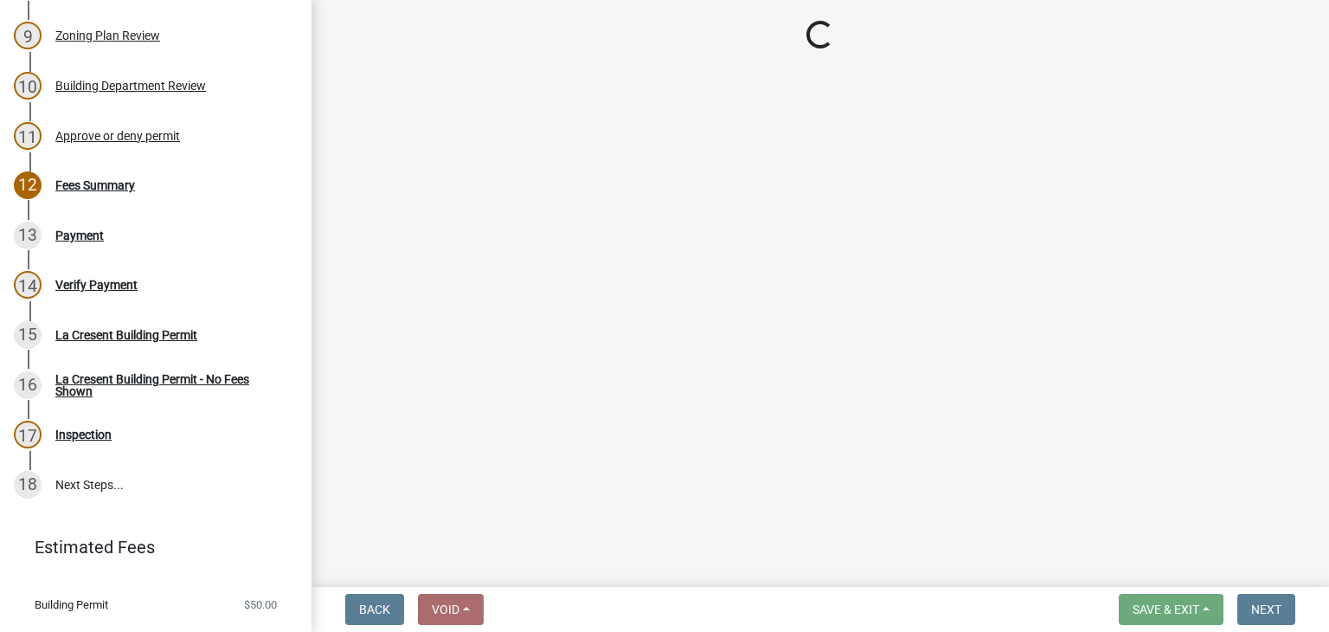
select select "3: 3"
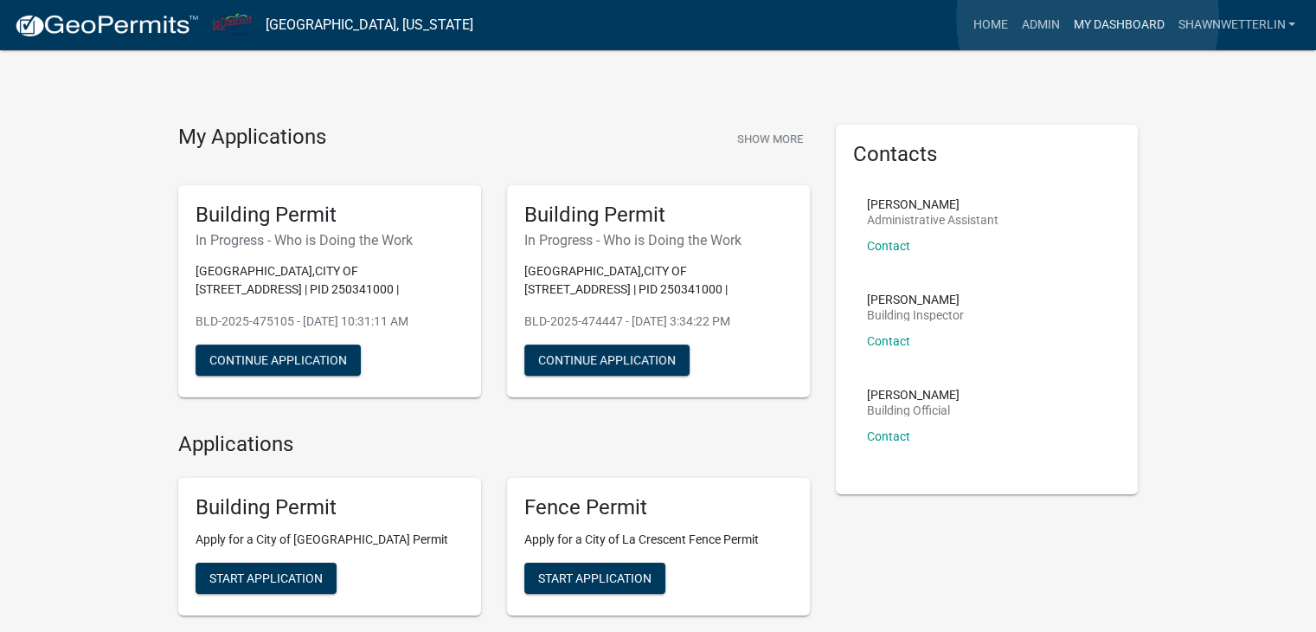
click at [1088, 19] on link "My Dashboard" at bounding box center [1118, 25] width 105 height 33
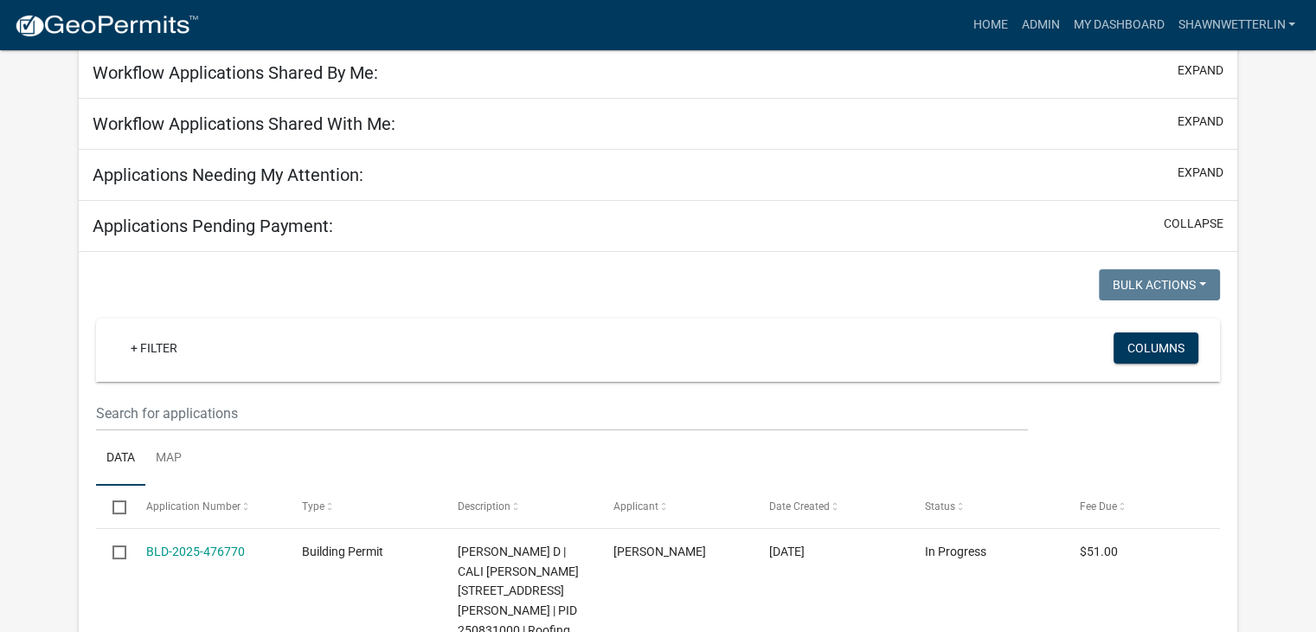
scroll to position [173, 0]
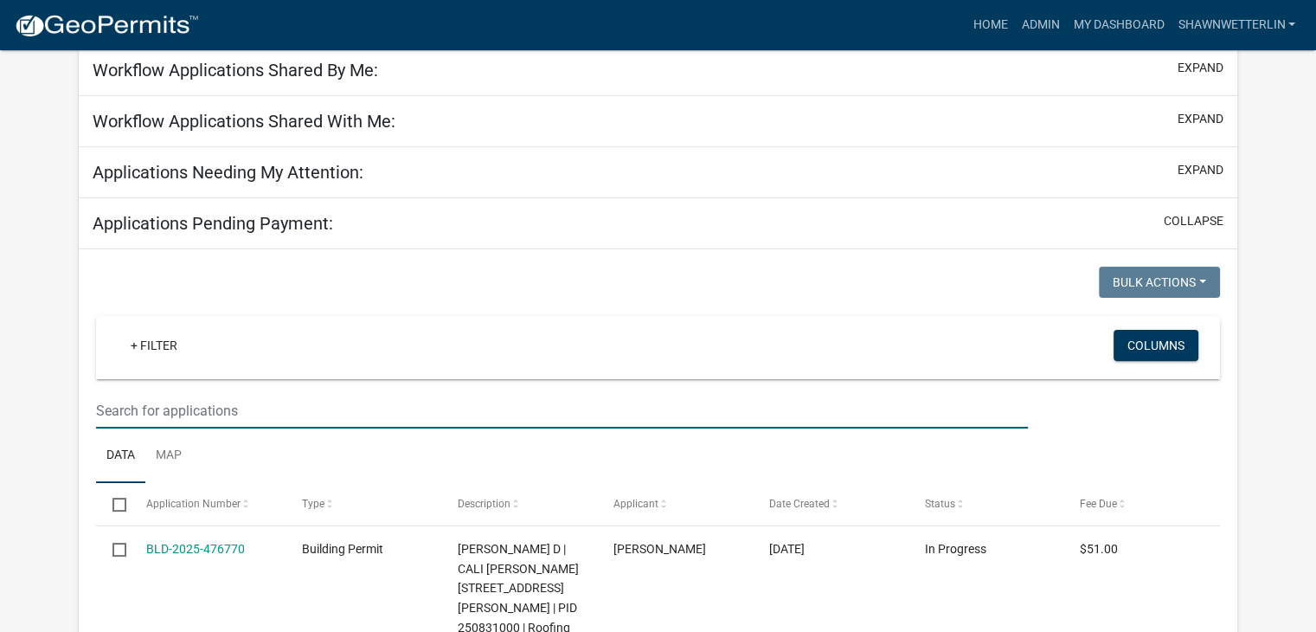
click at [133, 416] on input "text" at bounding box center [562, 410] width 932 height 35
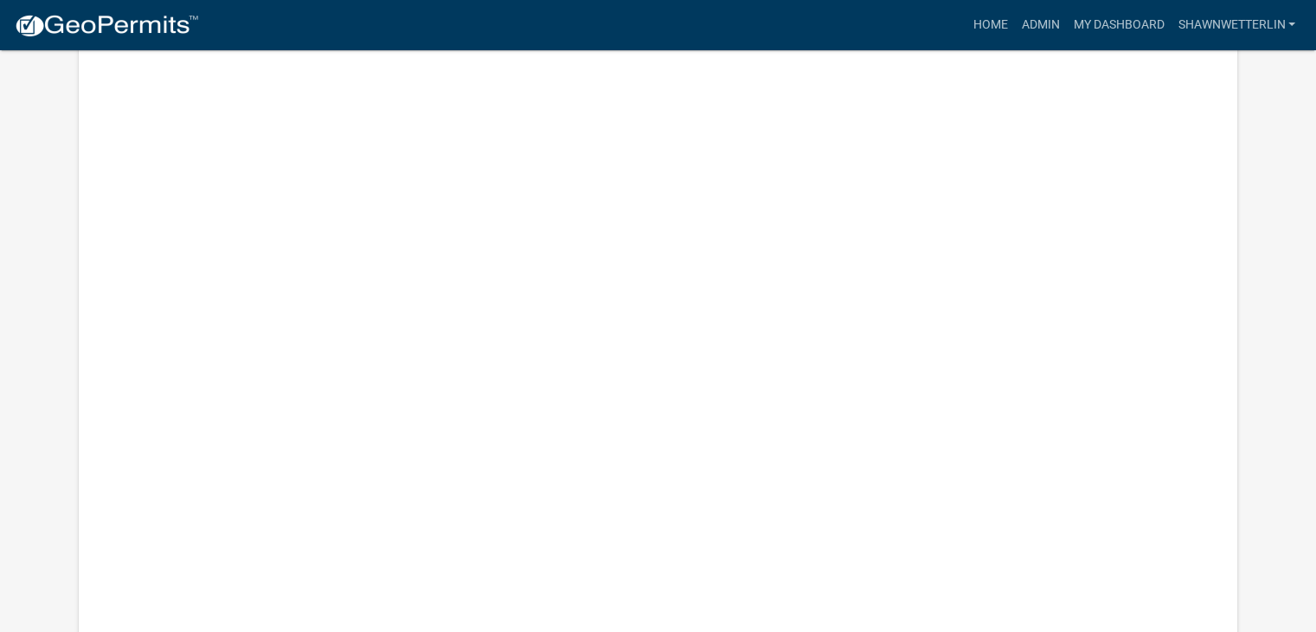
scroll to position [1684, 0]
type input "719 Sp"
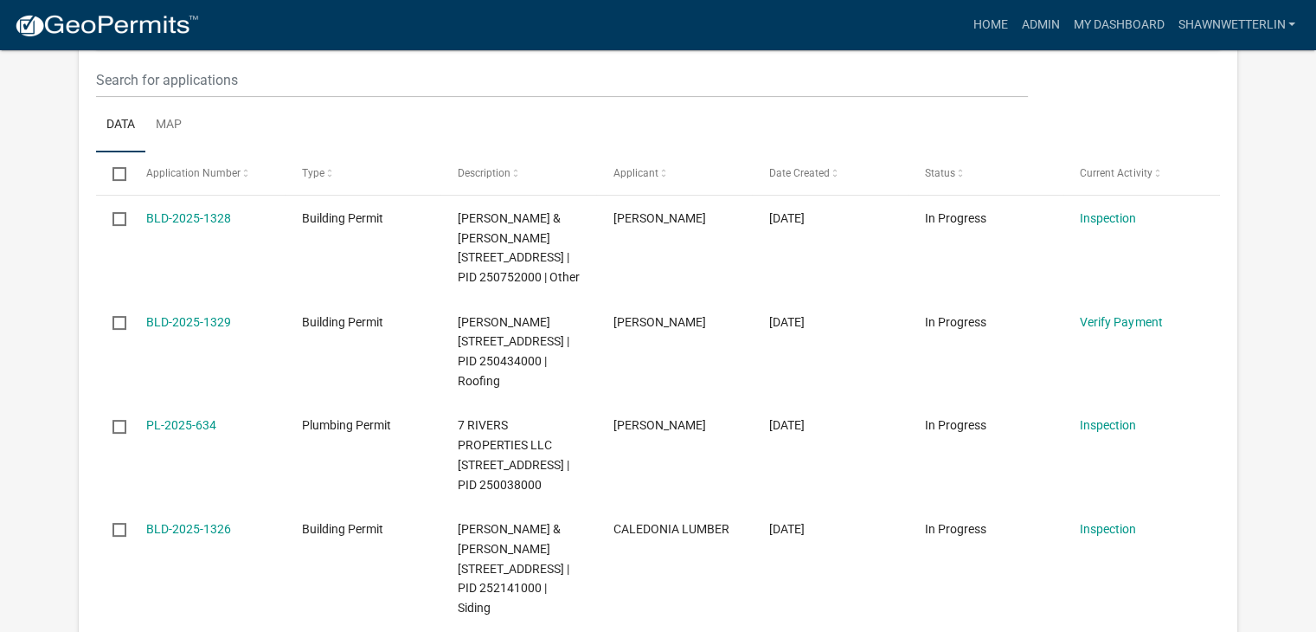
scroll to position [351, 0]
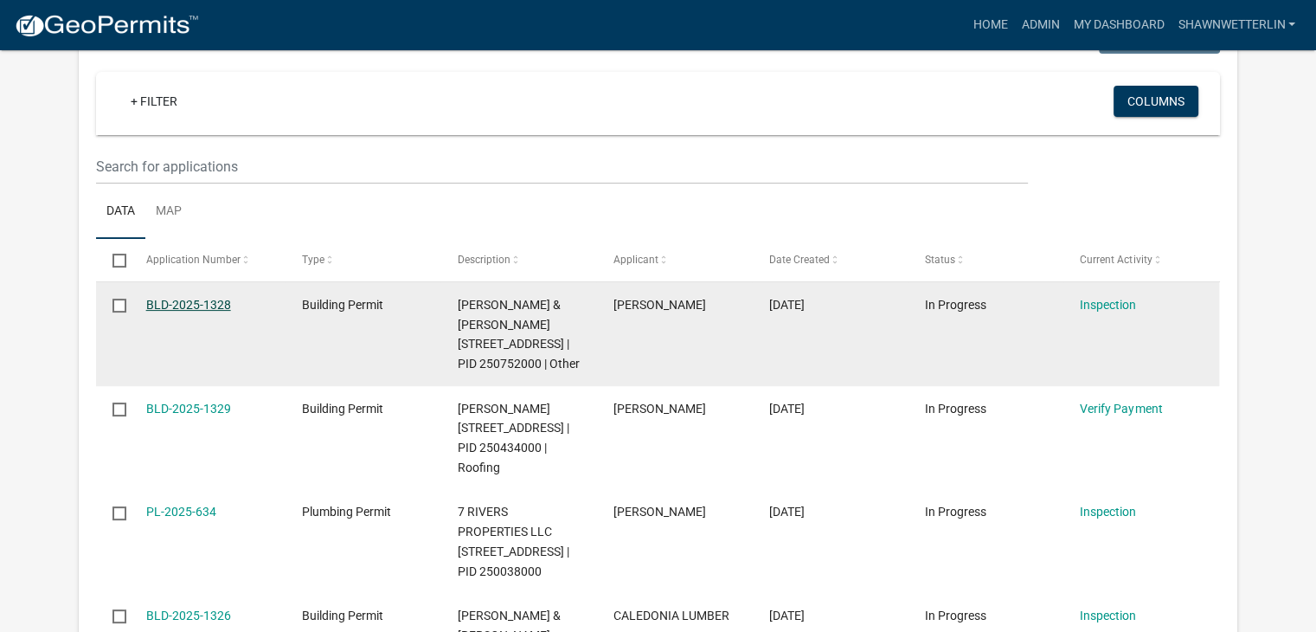
click at [195, 308] on link "BLD-2025-1328" at bounding box center [188, 305] width 85 height 14
